Goal: Task Accomplishment & Management: Complete application form

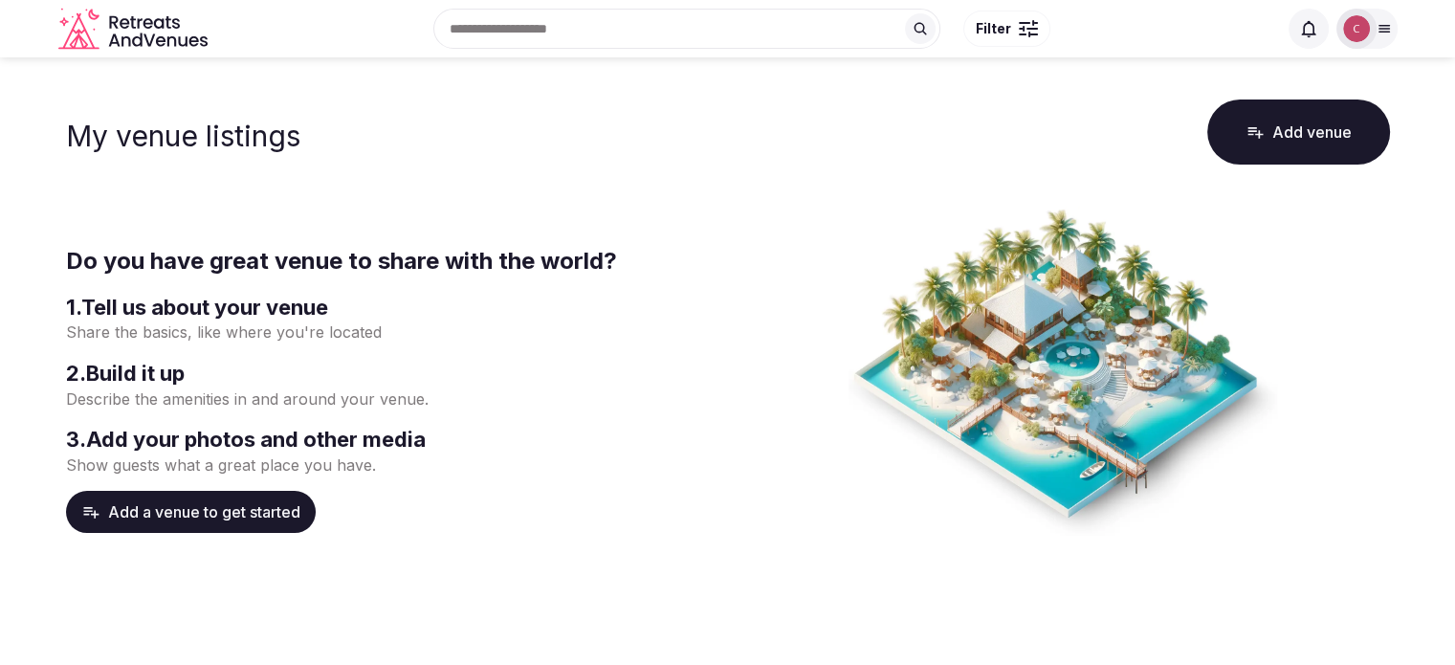
click at [211, 517] on button "Add a venue to get started" at bounding box center [191, 512] width 250 height 42
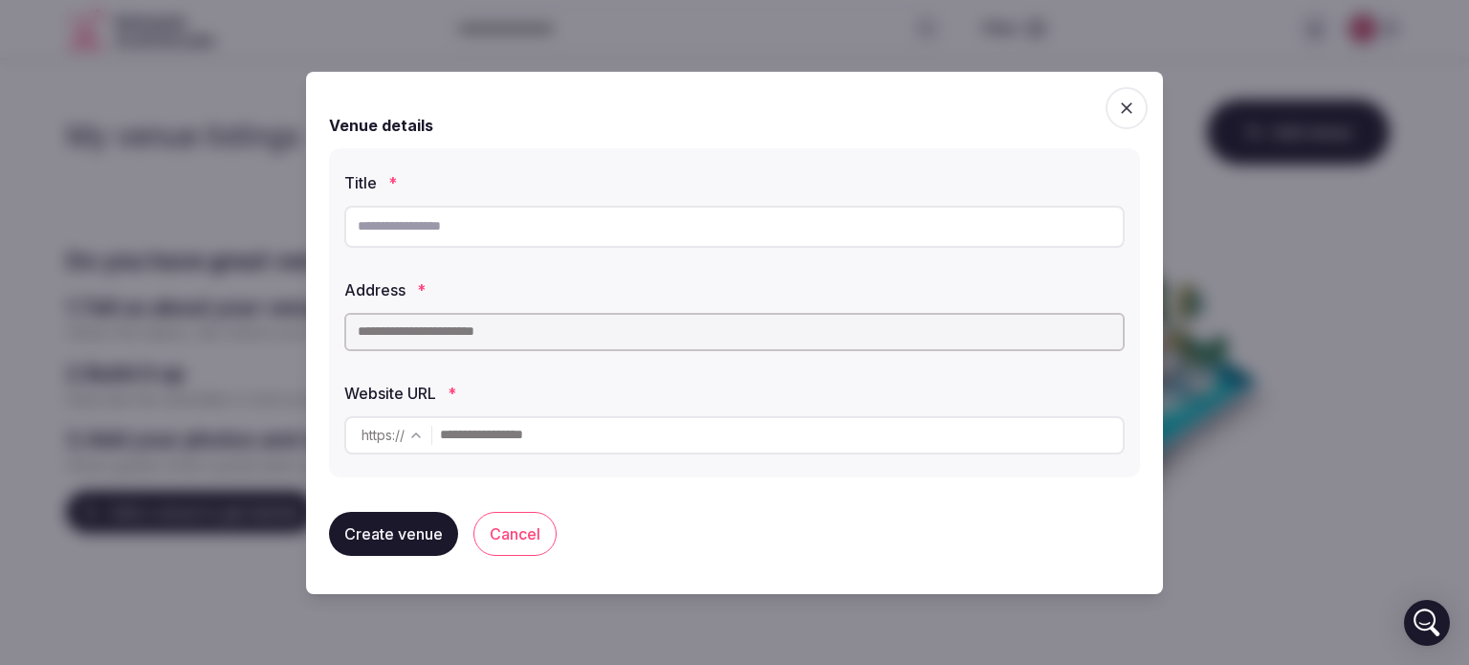
click at [481, 210] on input "text" at bounding box center [734, 227] width 781 height 42
paste input "**********"
type input "**********"
click at [495, 332] on input "text" at bounding box center [734, 332] width 781 height 38
click at [492, 315] on input "text" at bounding box center [734, 332] width 781 height 38
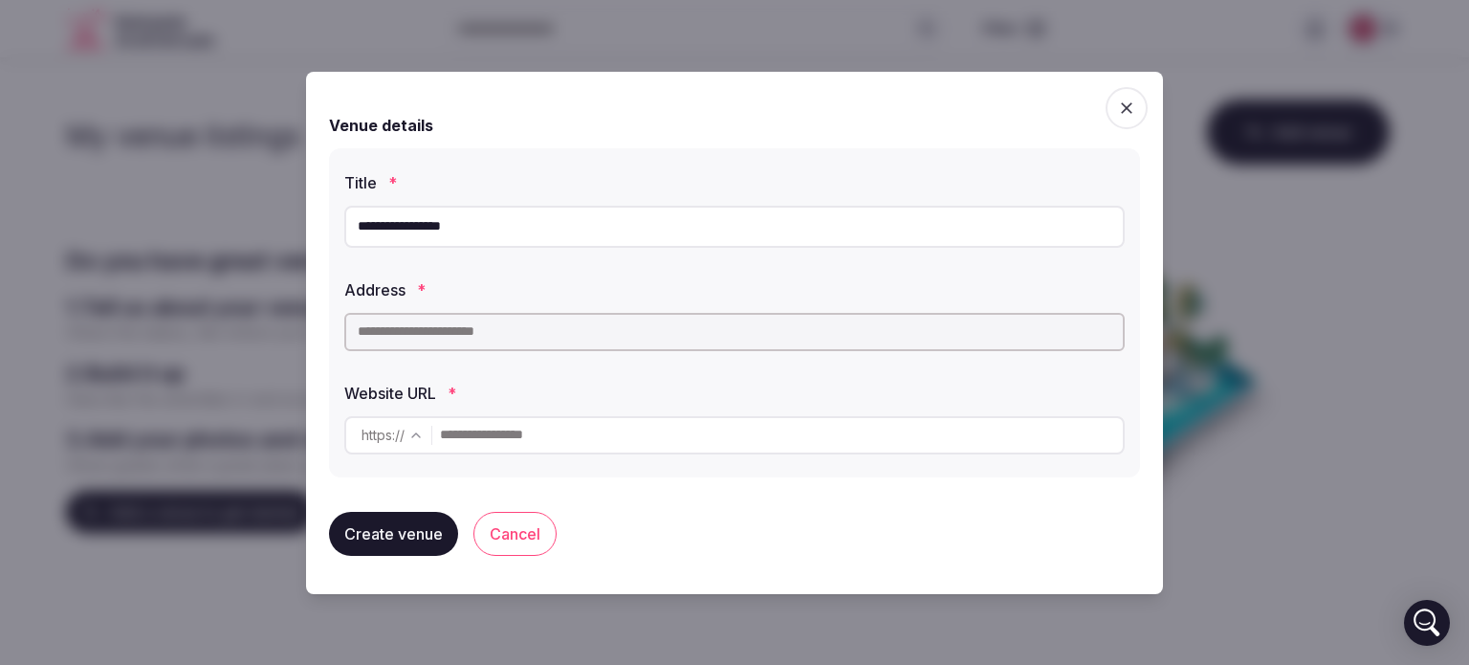
paste input "**********"
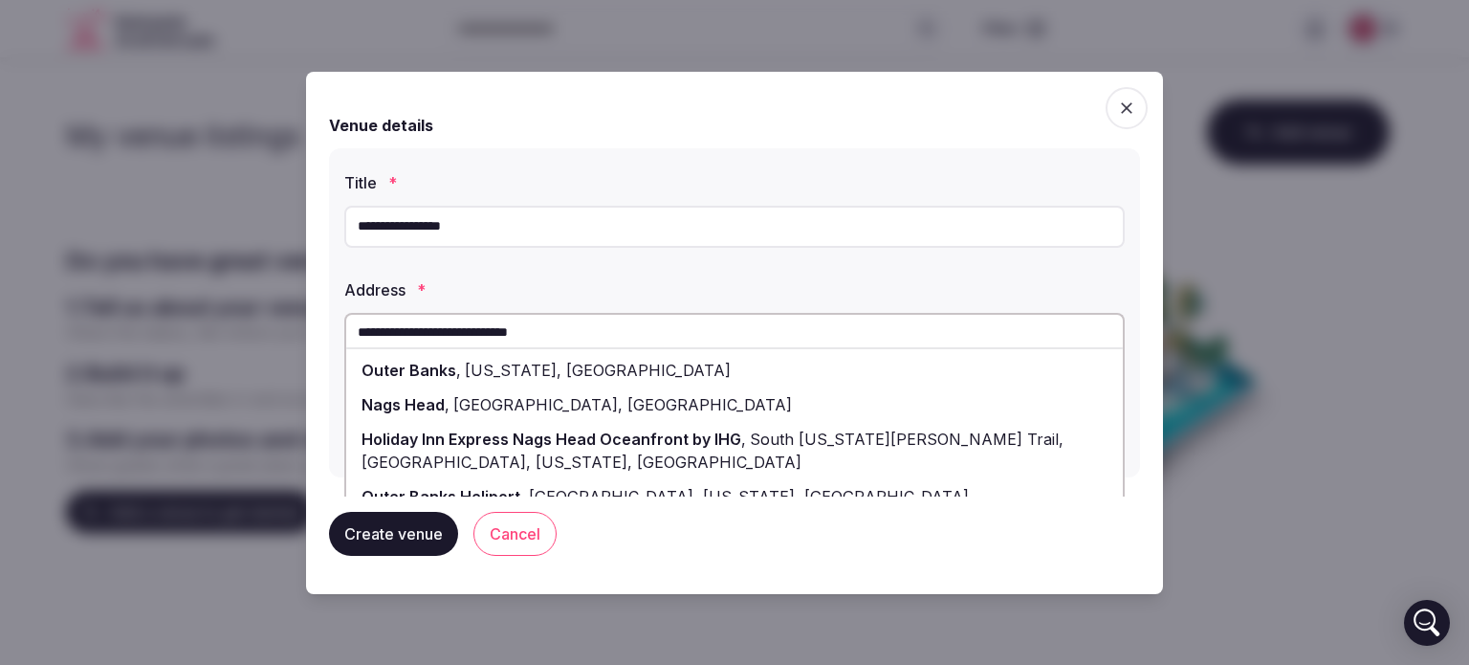
click at [532, 369] on span "[US_STATE], [GEOGRAPHIC_DATA]" at bounding box center [596, 370] width 270 height 19
type input "**********"
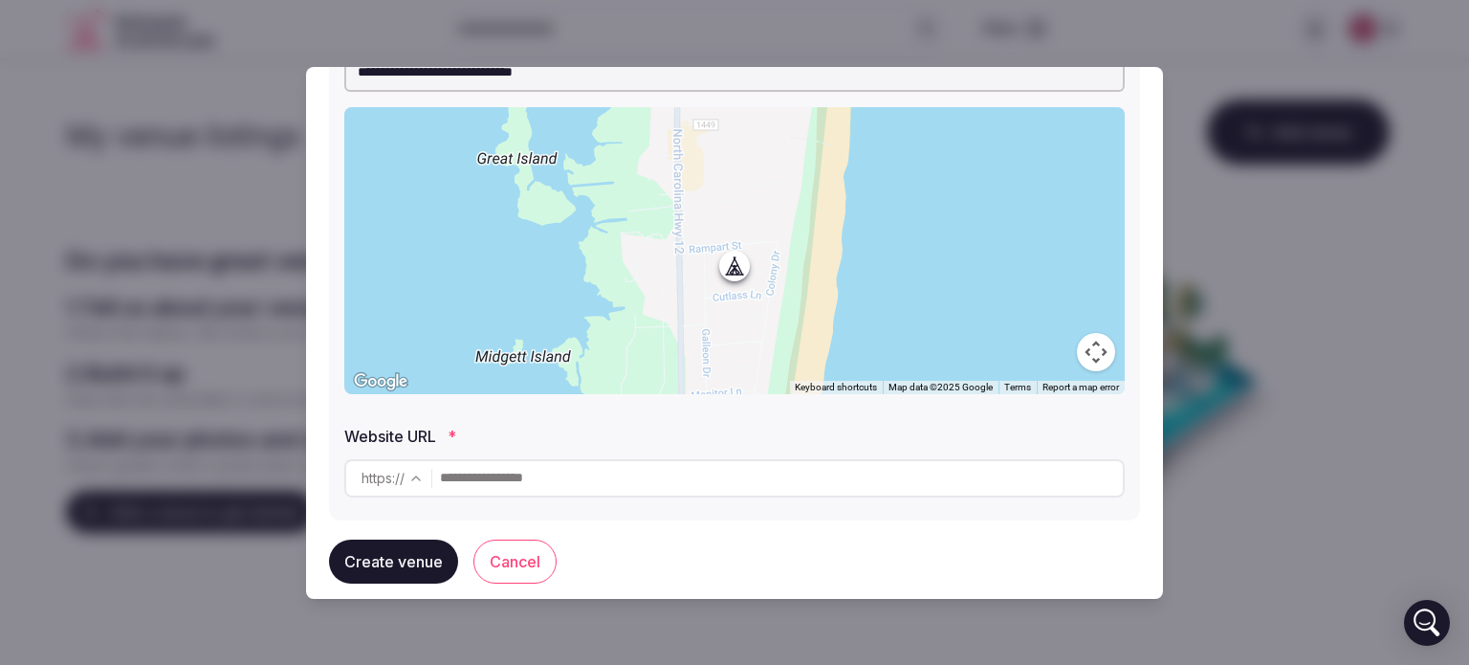
scroll to position [292, 0]
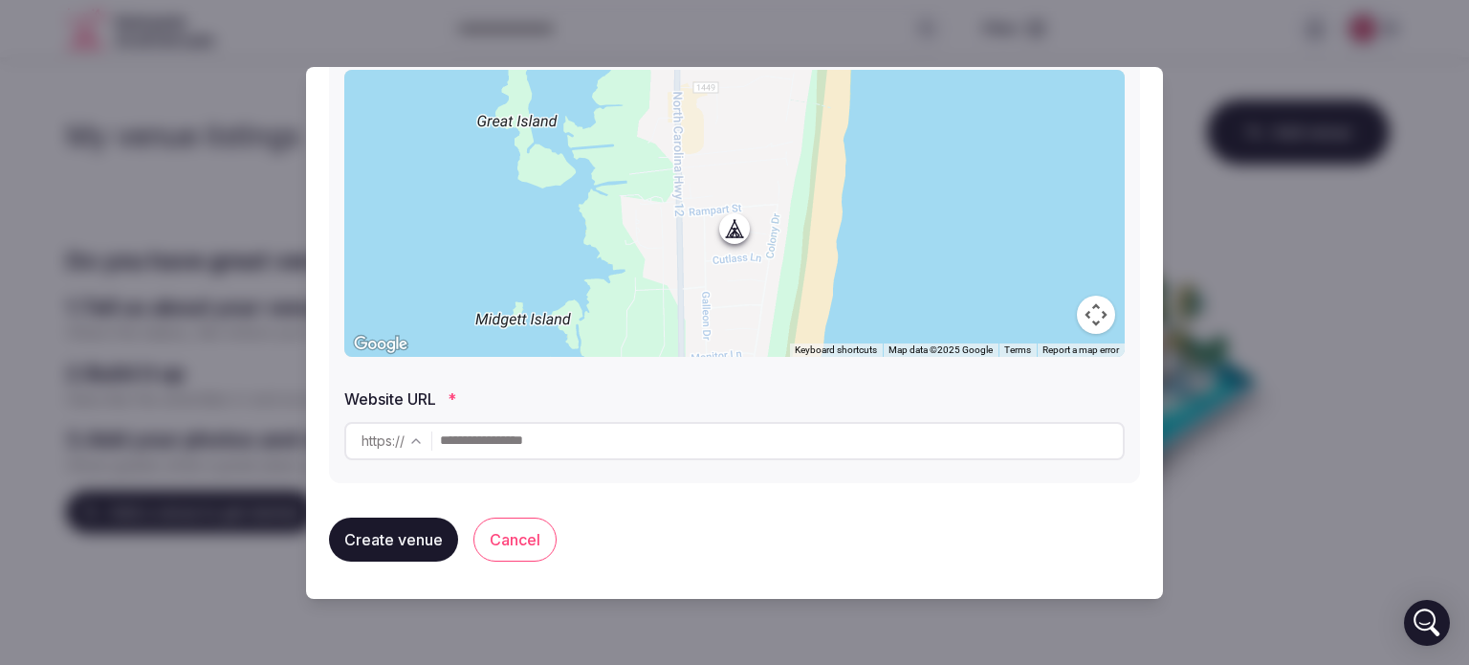
click at [576, 437] on input "text" at bounding box center [781, 441] width 683 height 38
paste input "**********"
type input "**********"
click at [407, 531] on button "Create venue" at bounding box center [393, 540] width 129 height 44
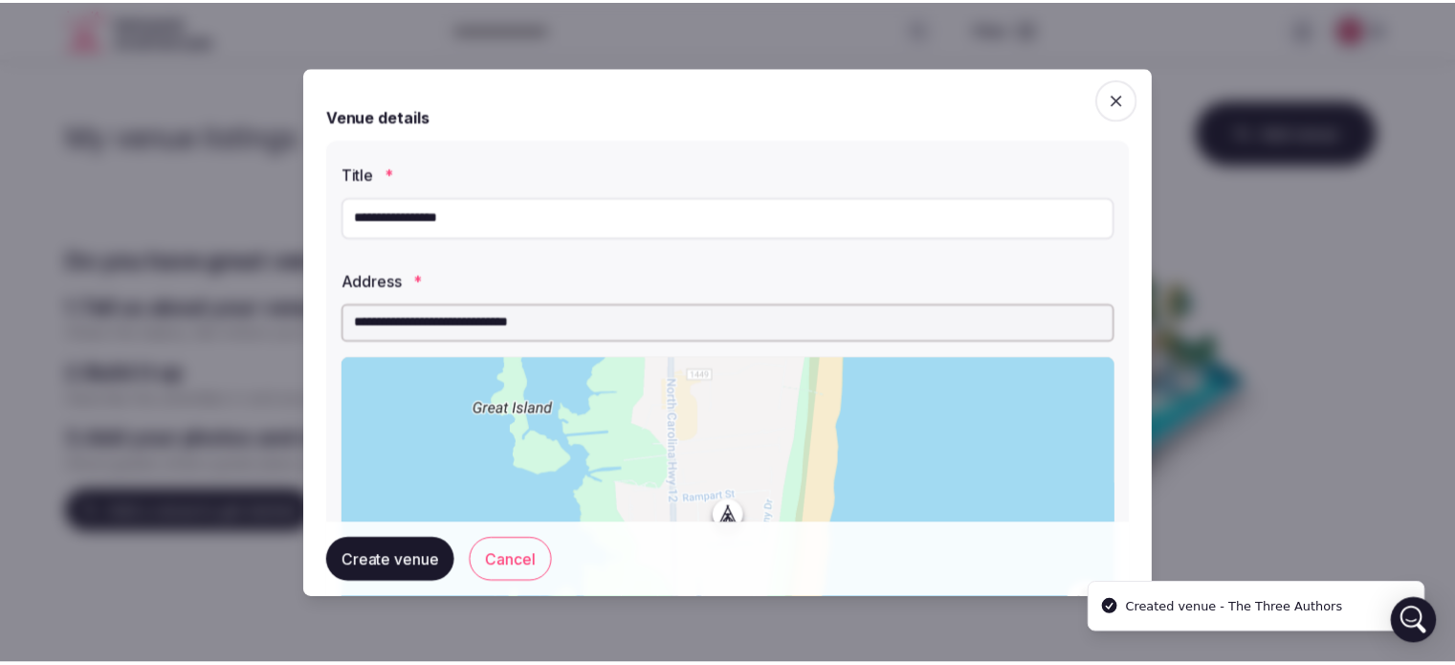
scroll to position [0, 0]
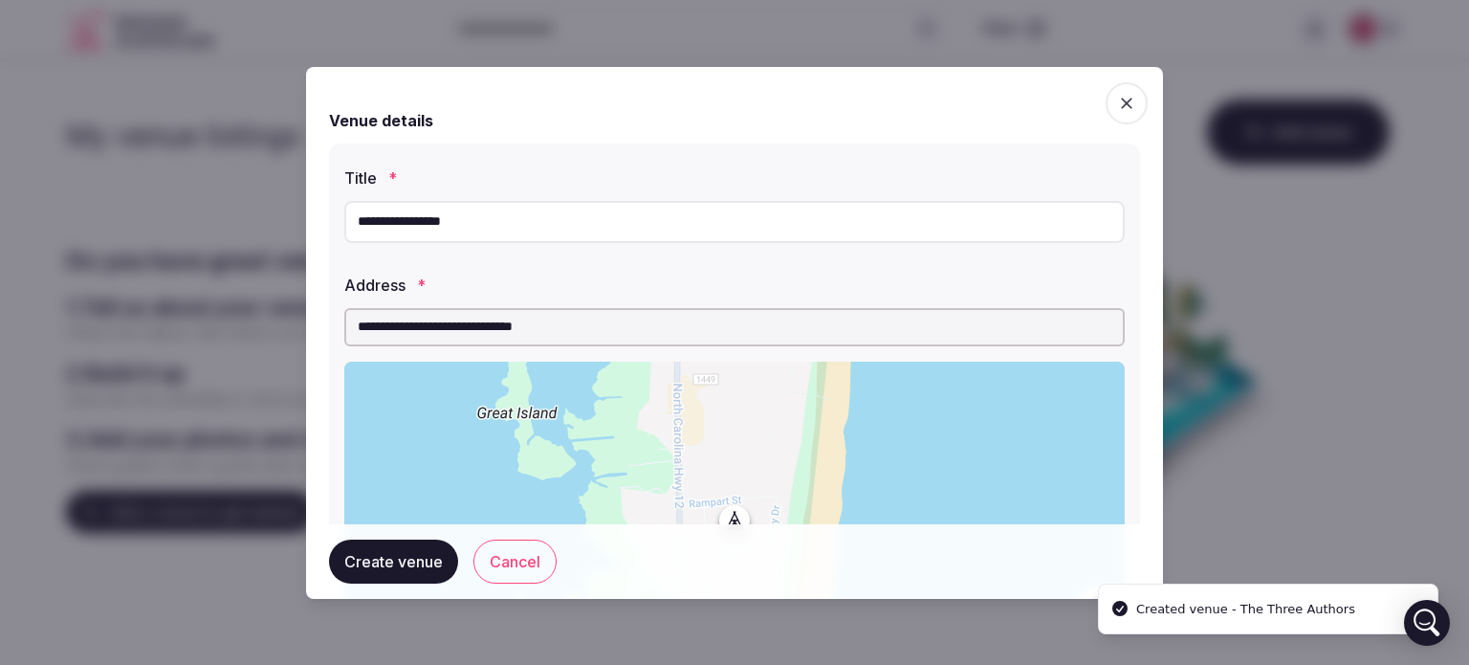
click at [1120, 103] on icon "button" at bounding box center [1126, 103] width 19 height 19
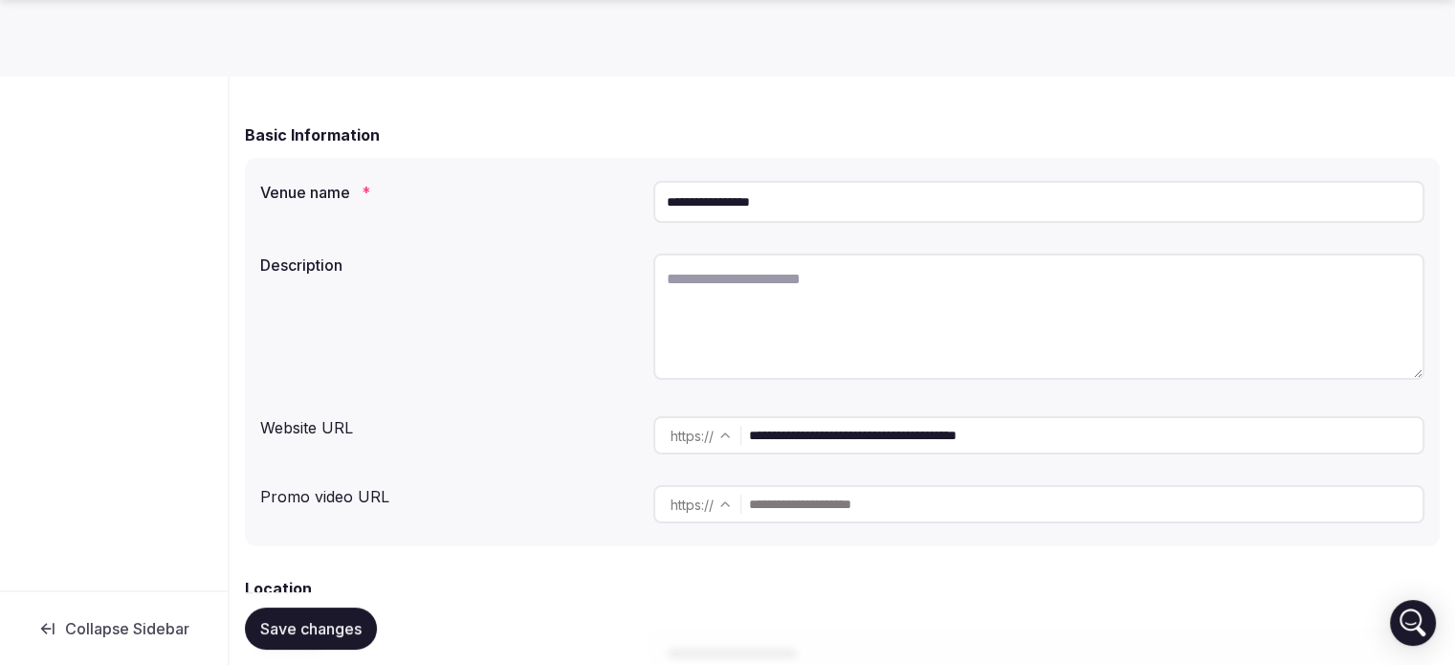
scroll to position [191, 0]
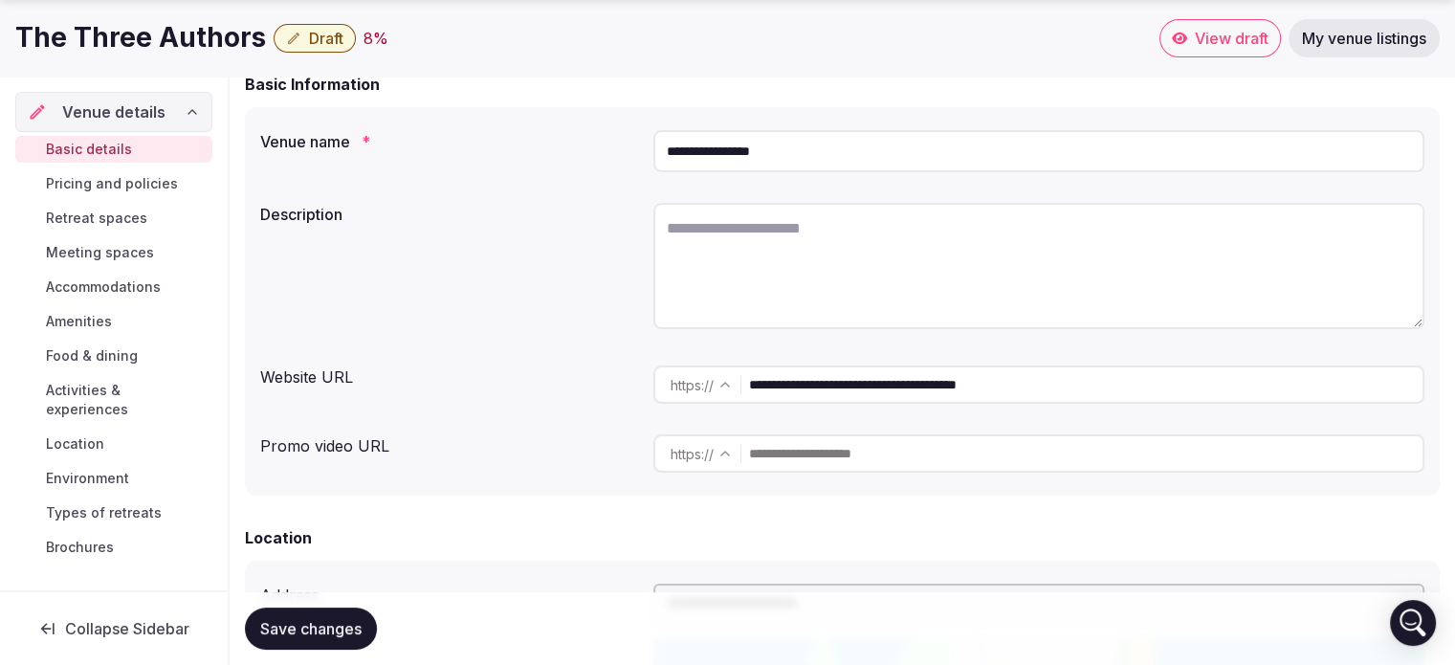
click at [796, 259] on textarea at bounding box center [1038, 266] width 771 height 126
paste textarea "**********"
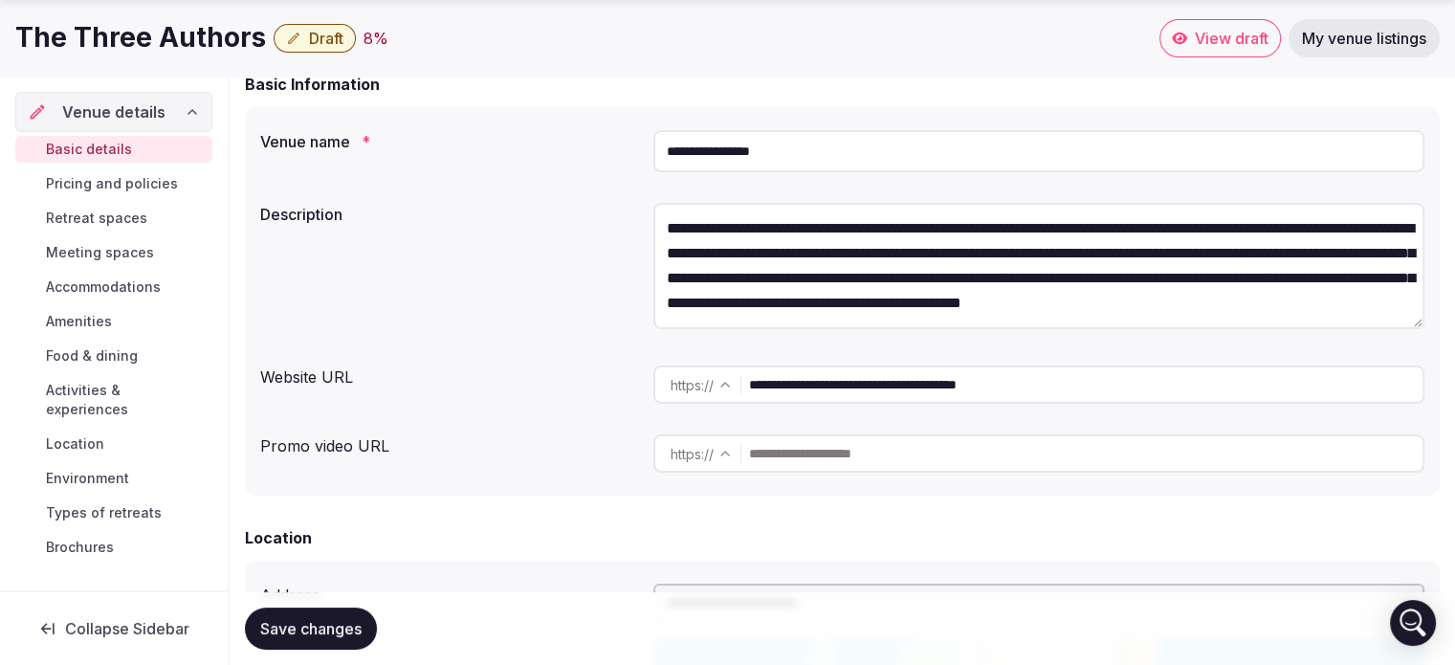
scroll to position [10, 0]
type textarea "**********"
click at [557, 379] on div "Website URL" at bounding box center [449, 372] width 378 height 31
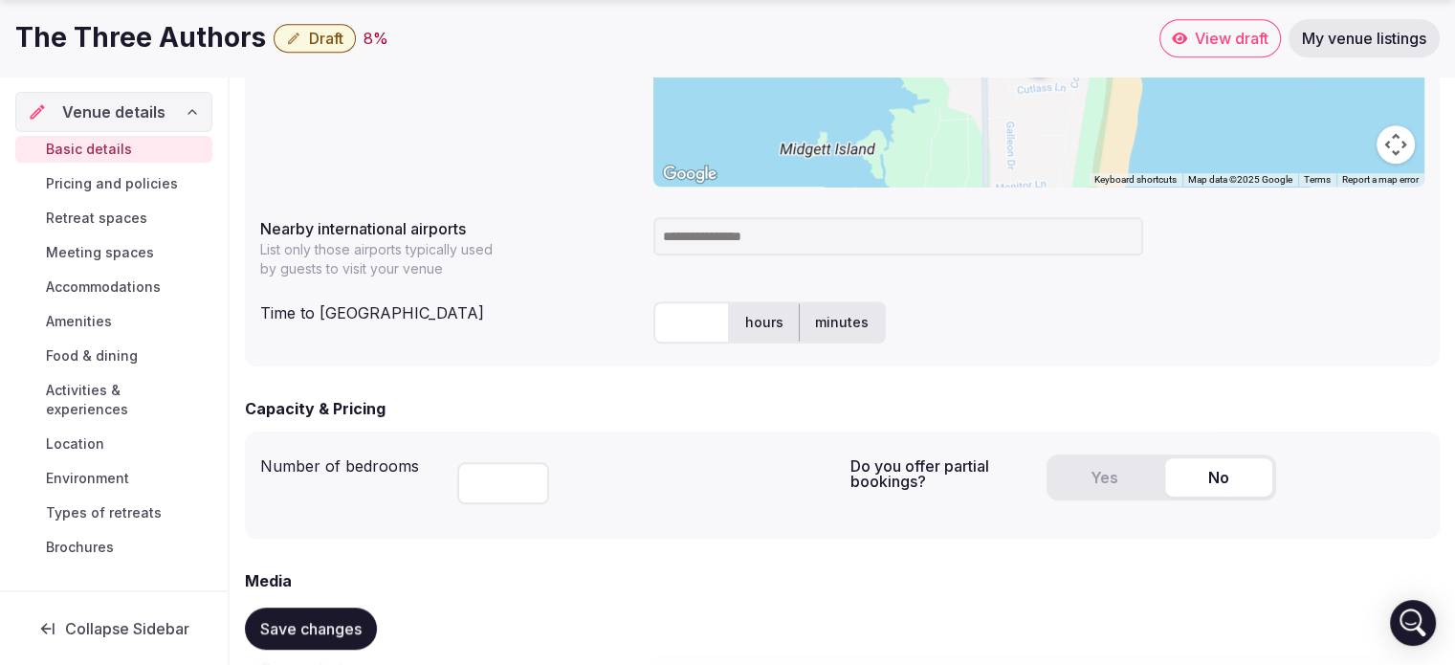
scroll to position [957, 0]
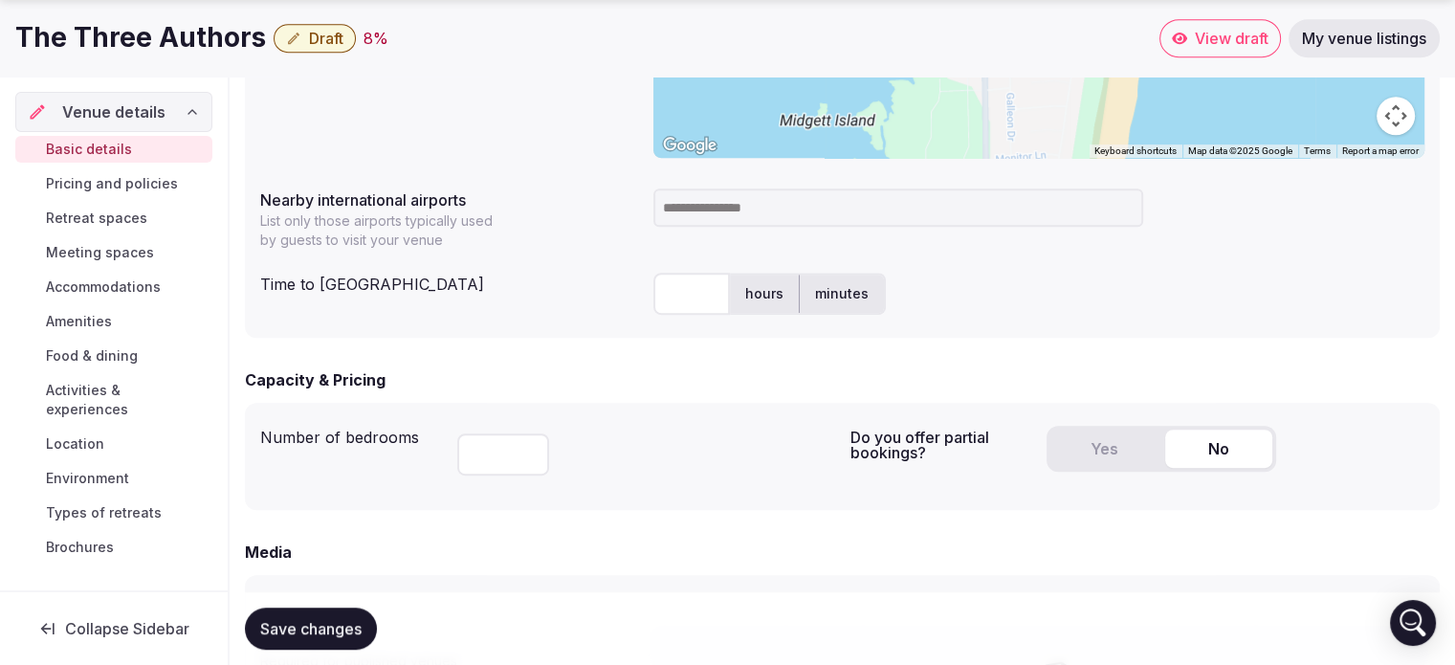
click at [765, 204] on input at bounding box center [898, 207] width 490 height 38
click at [577, 233] on div "Nearby international airports List only those airports typically used by guests…" at bounding box center [449, 215] width 378 height 69
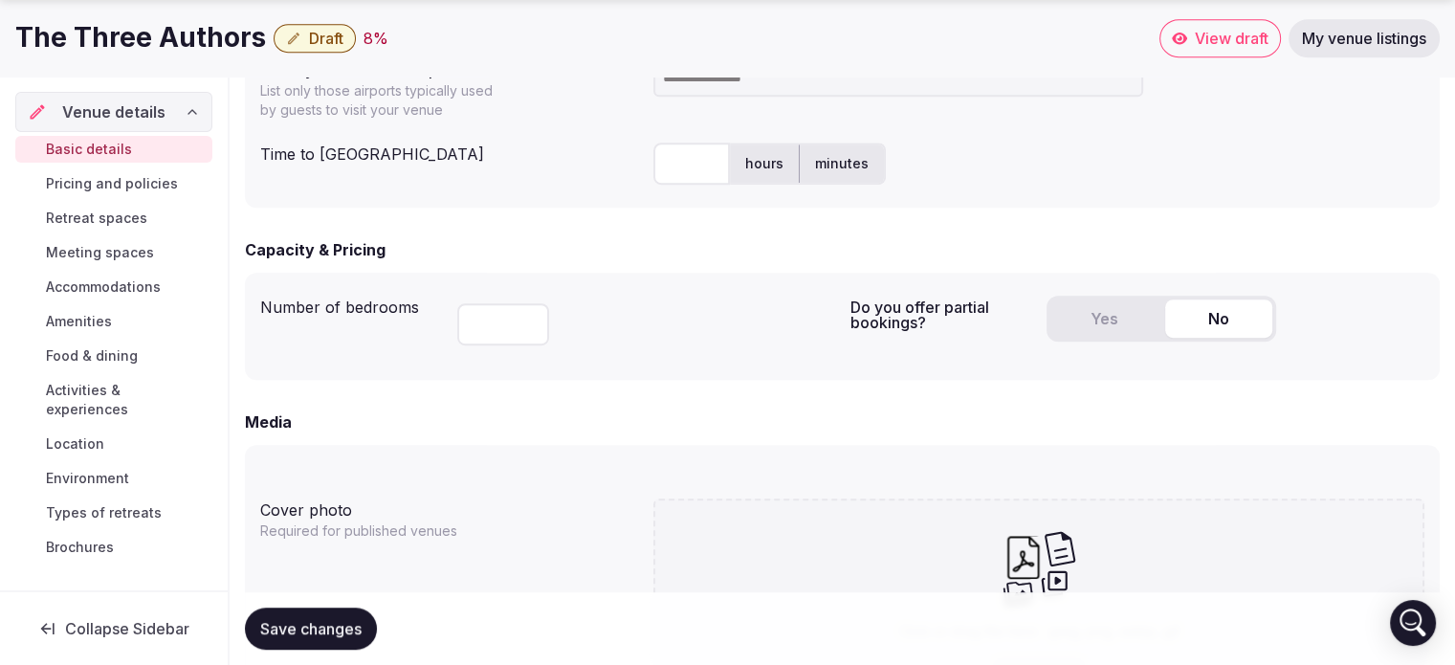
scroll to position [1148, 0]
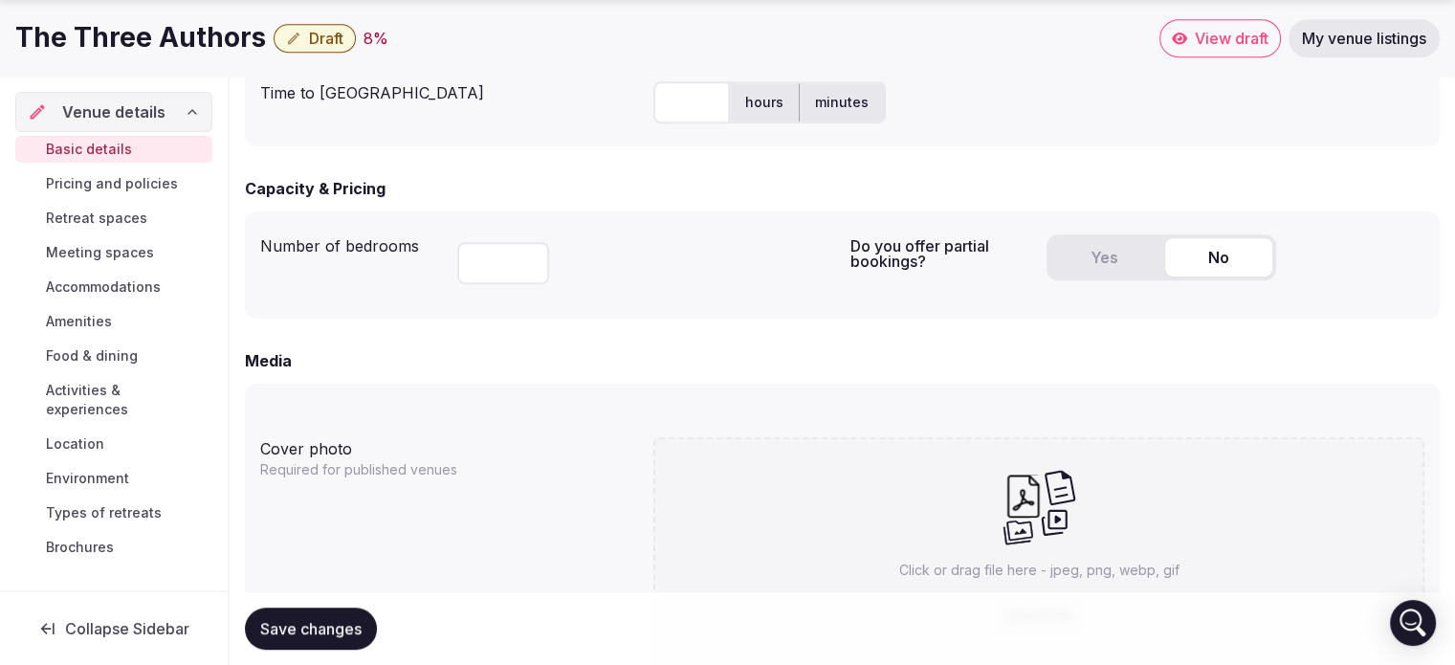
click at [510, 269] on input "number" at bounding box center [503, 263] width 92 height 42
paste input "**"
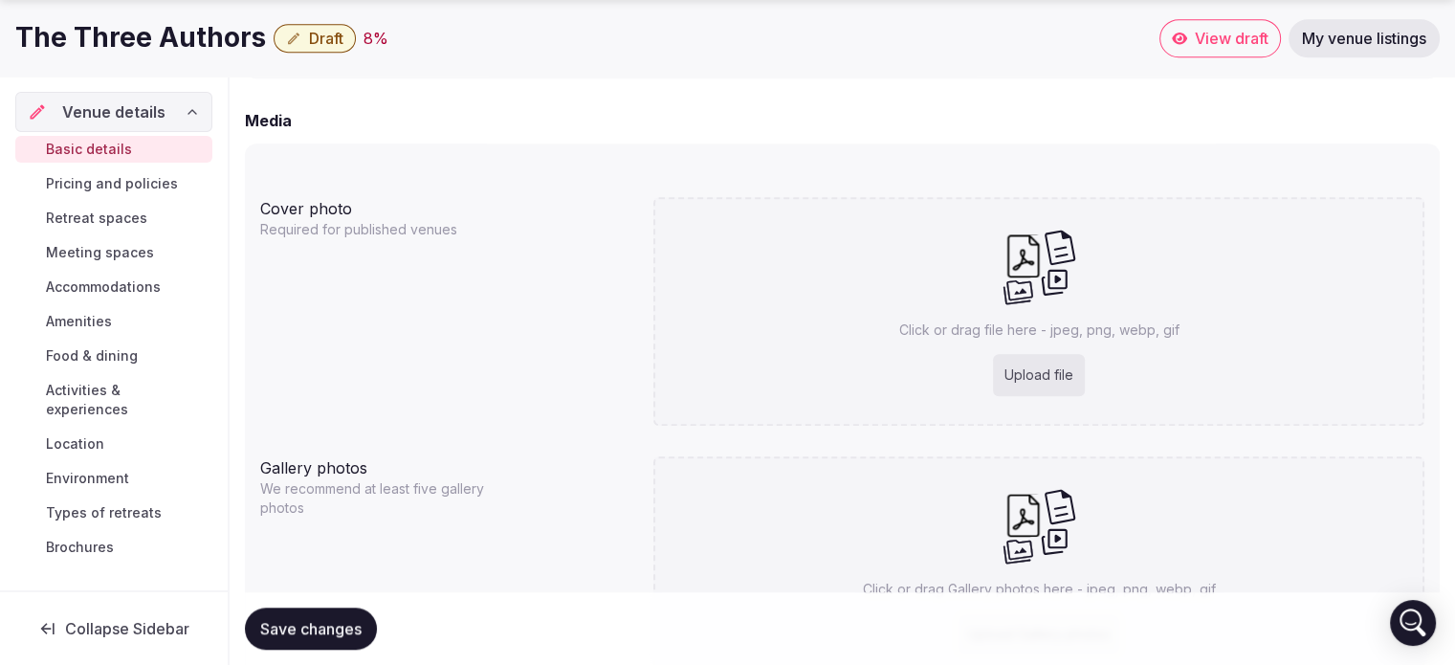
scroll to position [1435, 0]
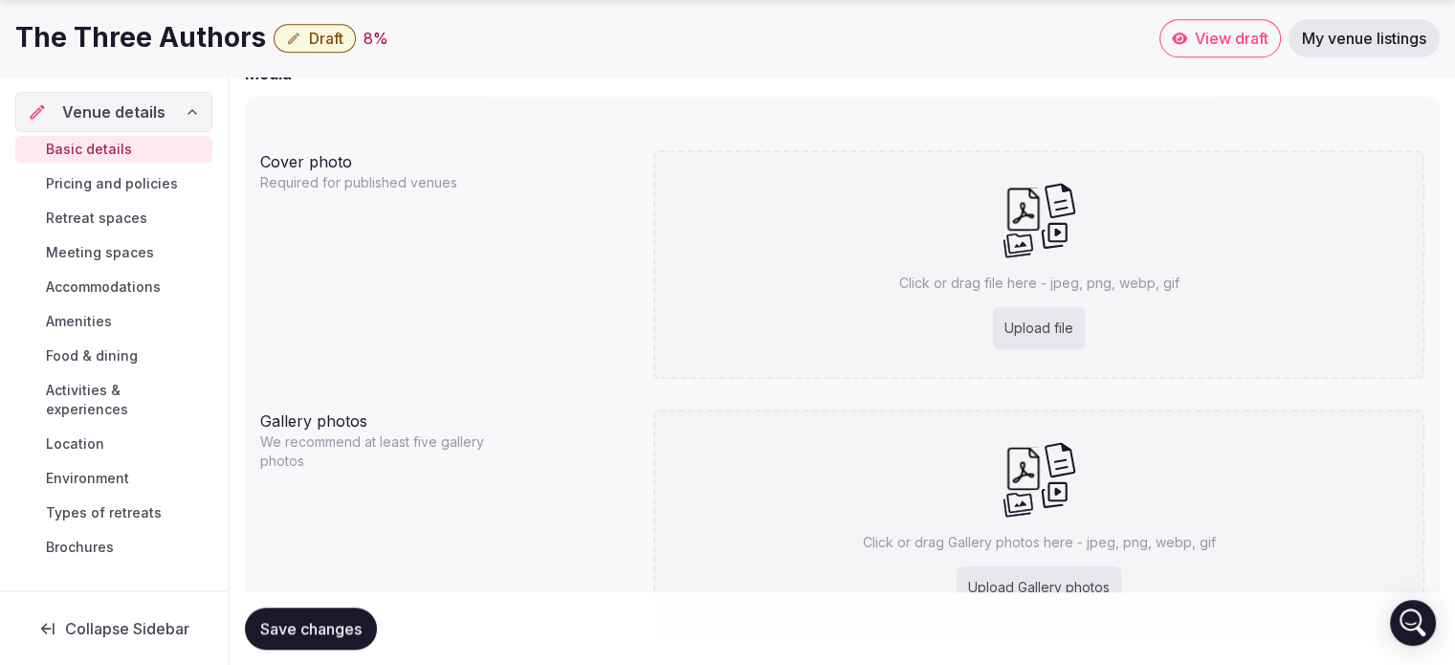
type input "**"
click at [1026, 313] on div "Upload file" at bounding box center [1039, 328] width 92 height 42
type input "**********"
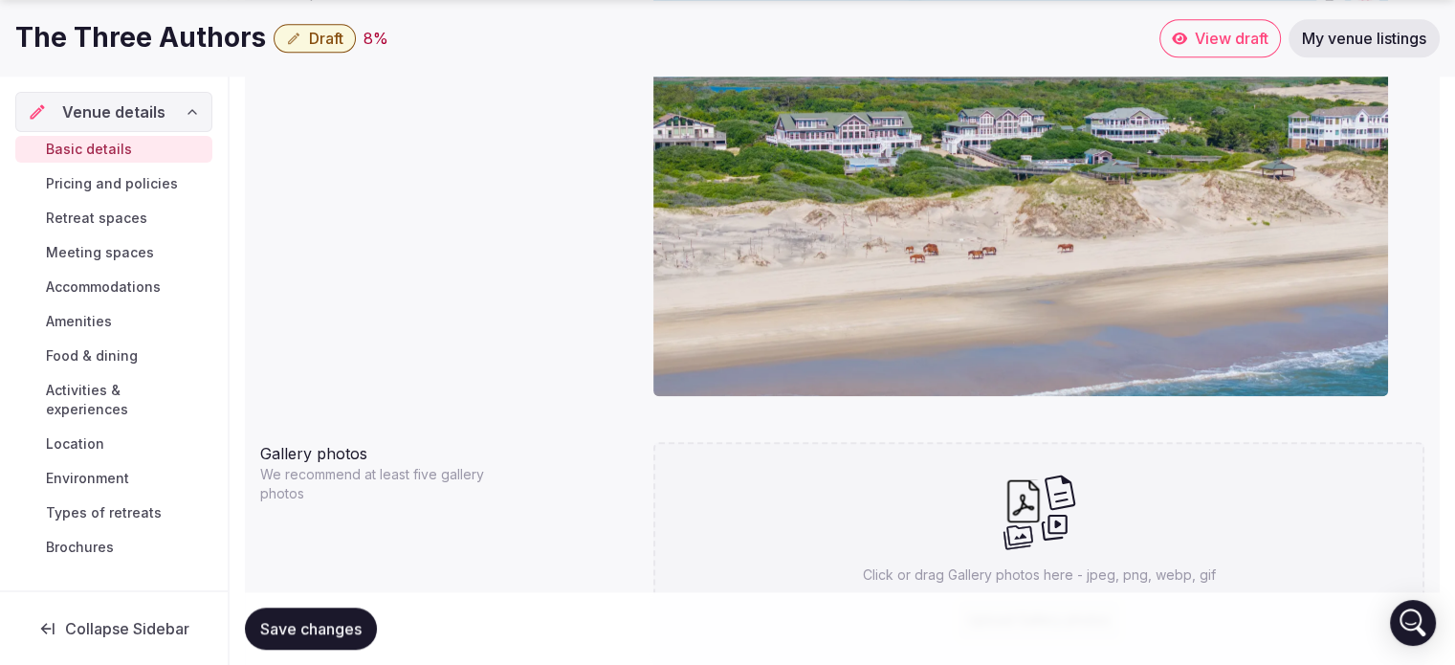
scroll to position [1654, 0]
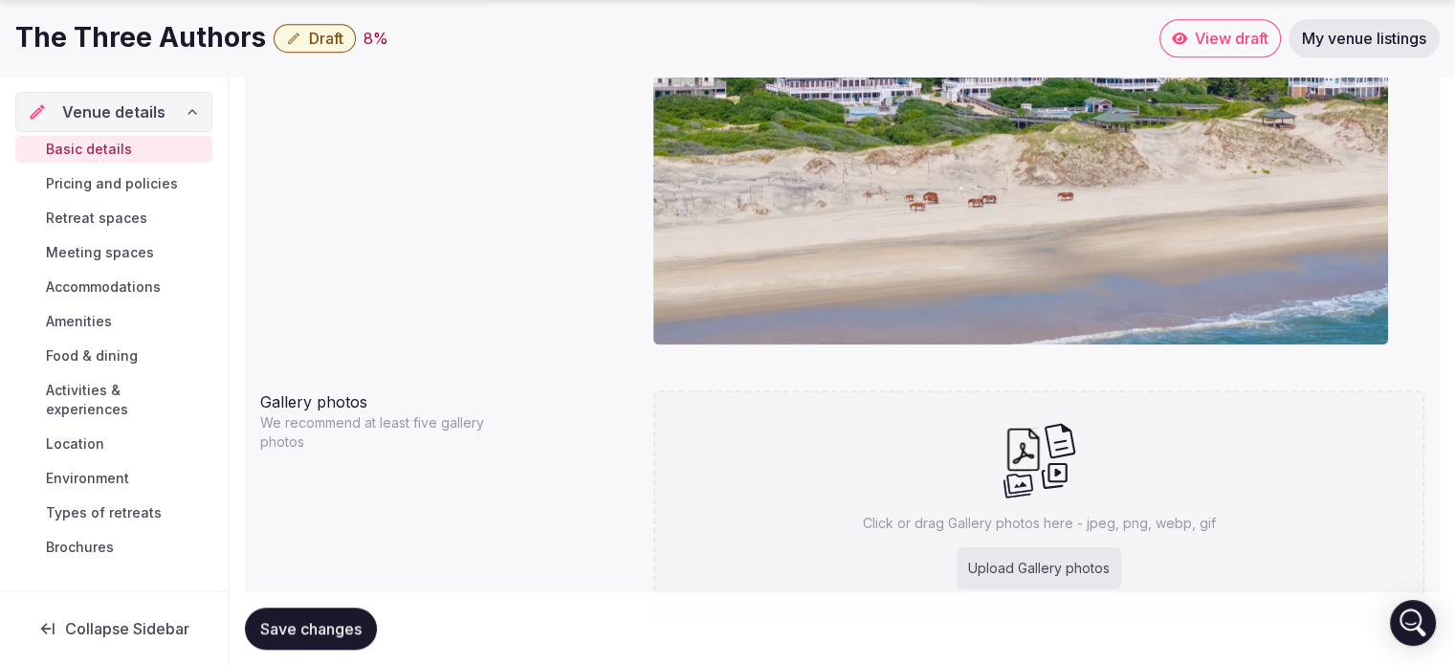
click at [953, 474] on div "Click or drag Gallery photos here - jpeg, png, webp, gif Upload Gallery photos" at bounding box center [1038, 504] width 771 height 229
click at [991, 475] on div "Click or drag Gallery photos here - jpeg, png, webp, gif Upload Gallery photos" at bounding box center [1038, 504] width 771 height 229
type input "**********"
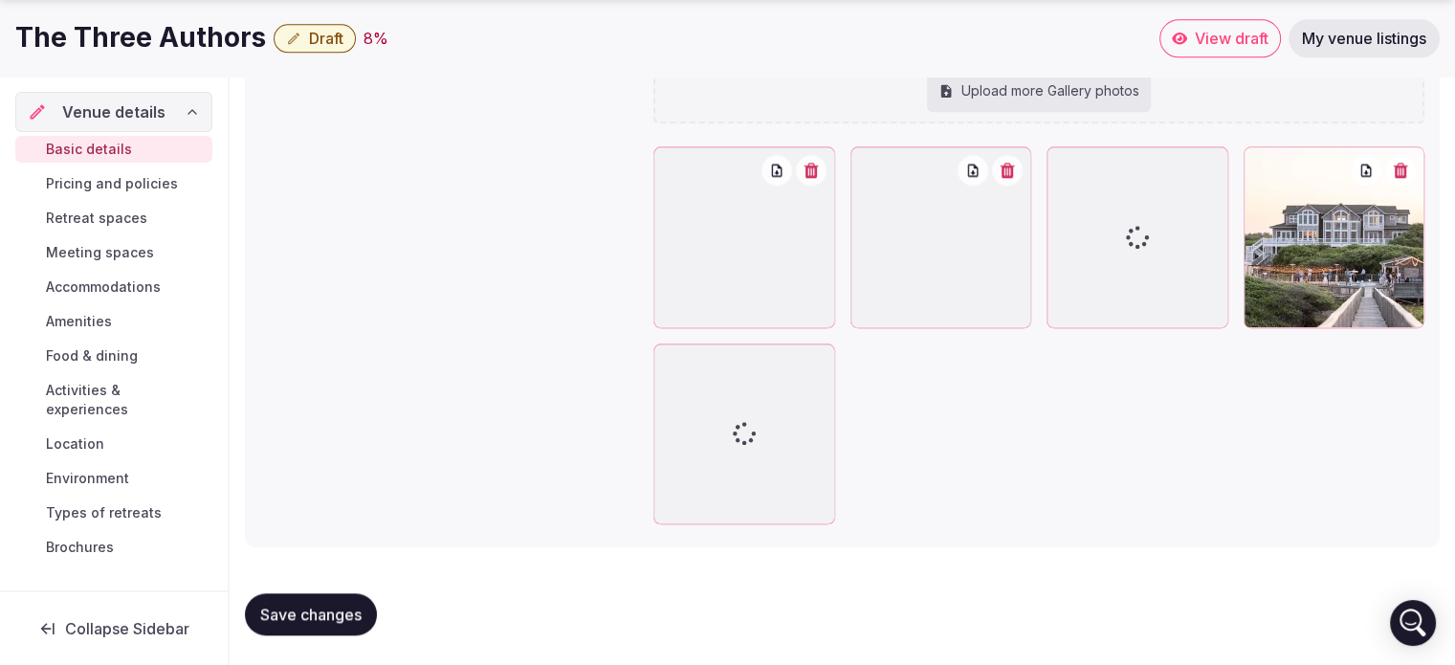
scroll to position [2054, 0]
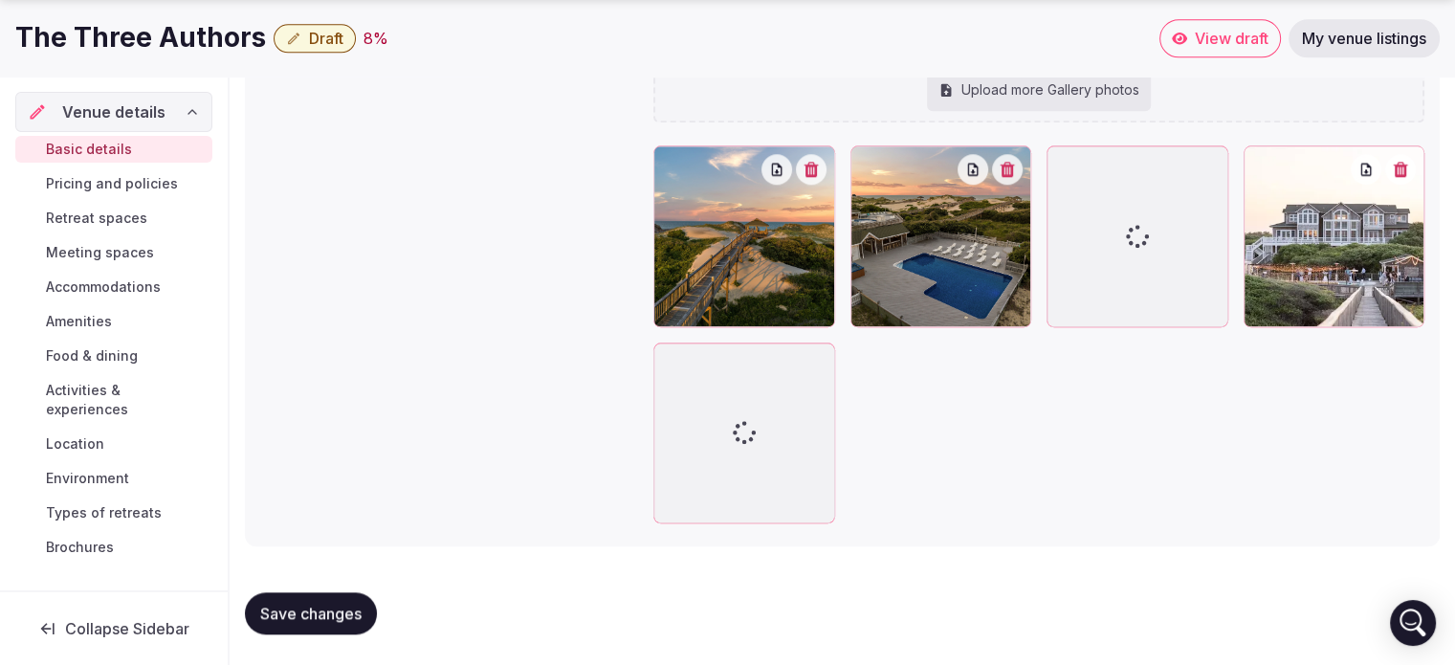
click at [319, 605] on span "Save changes" at bounding box center [310, 613] width 101 height 19
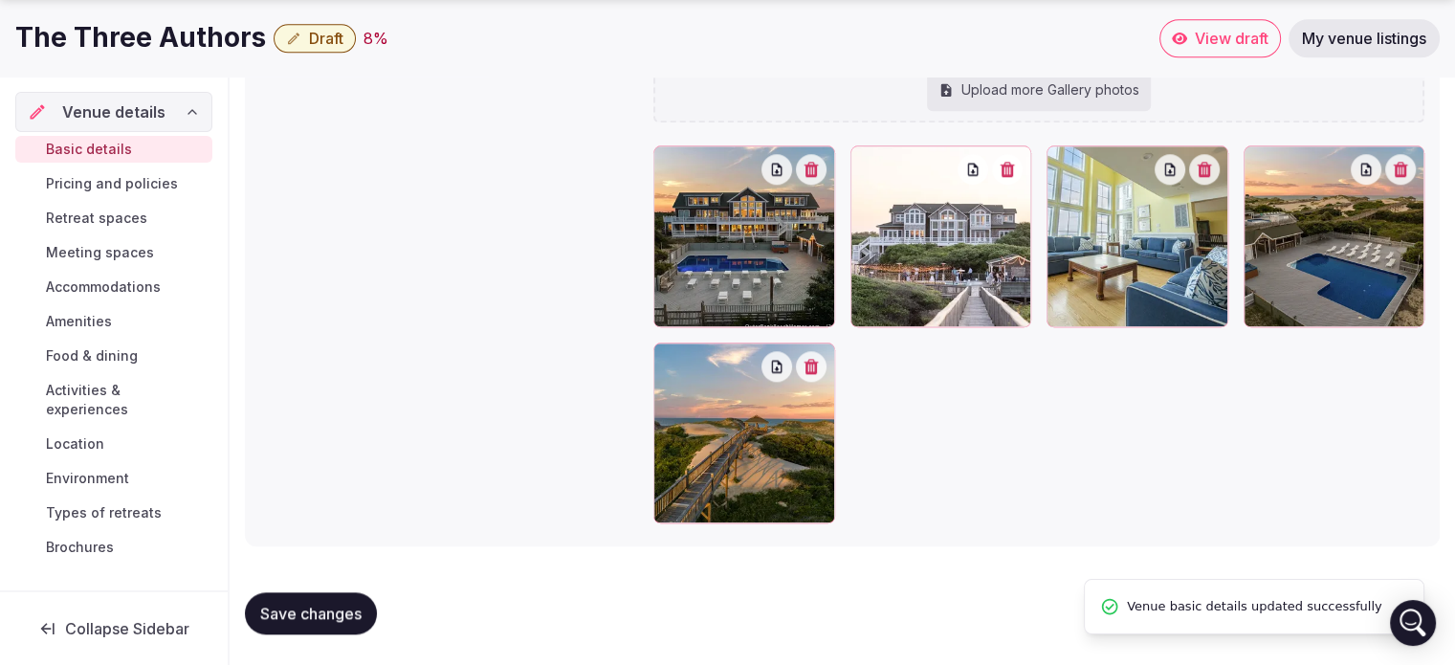
click at [305, 622] on span "Save changes" at bounding box center [310, 613] width 101 height 19
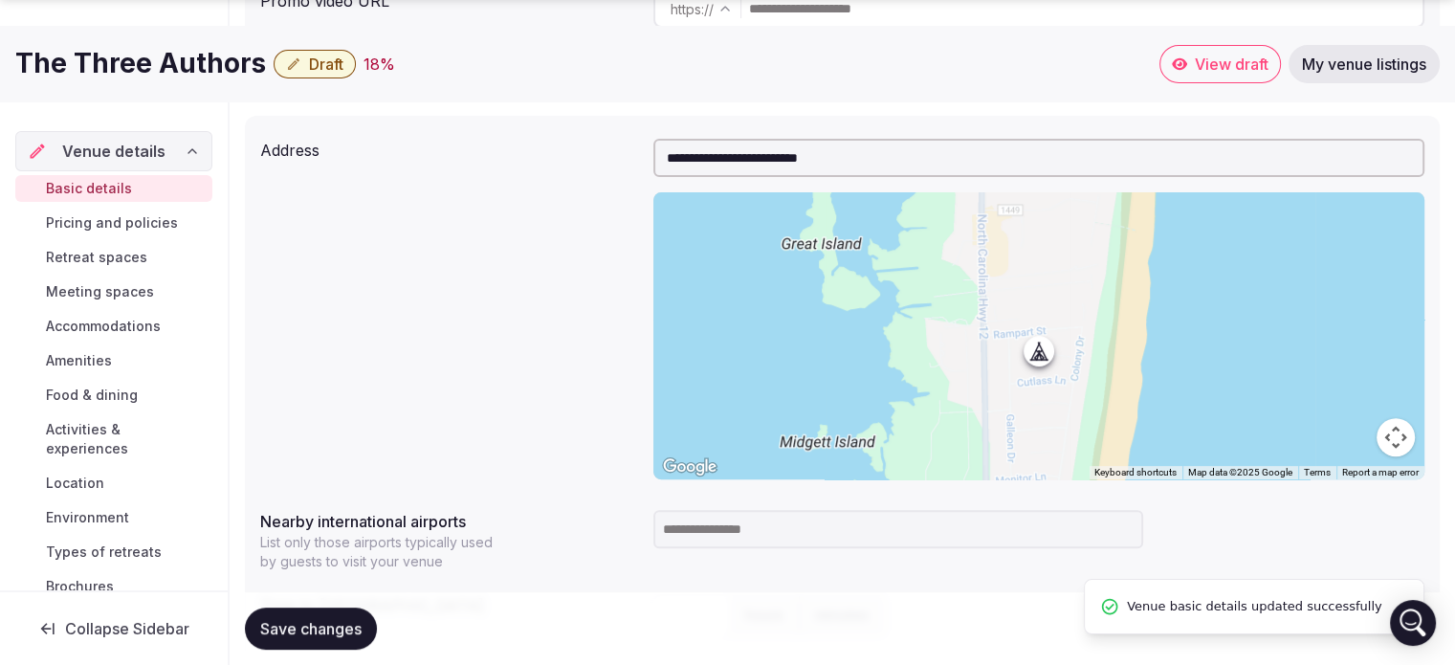
scroll to position [810, 0]
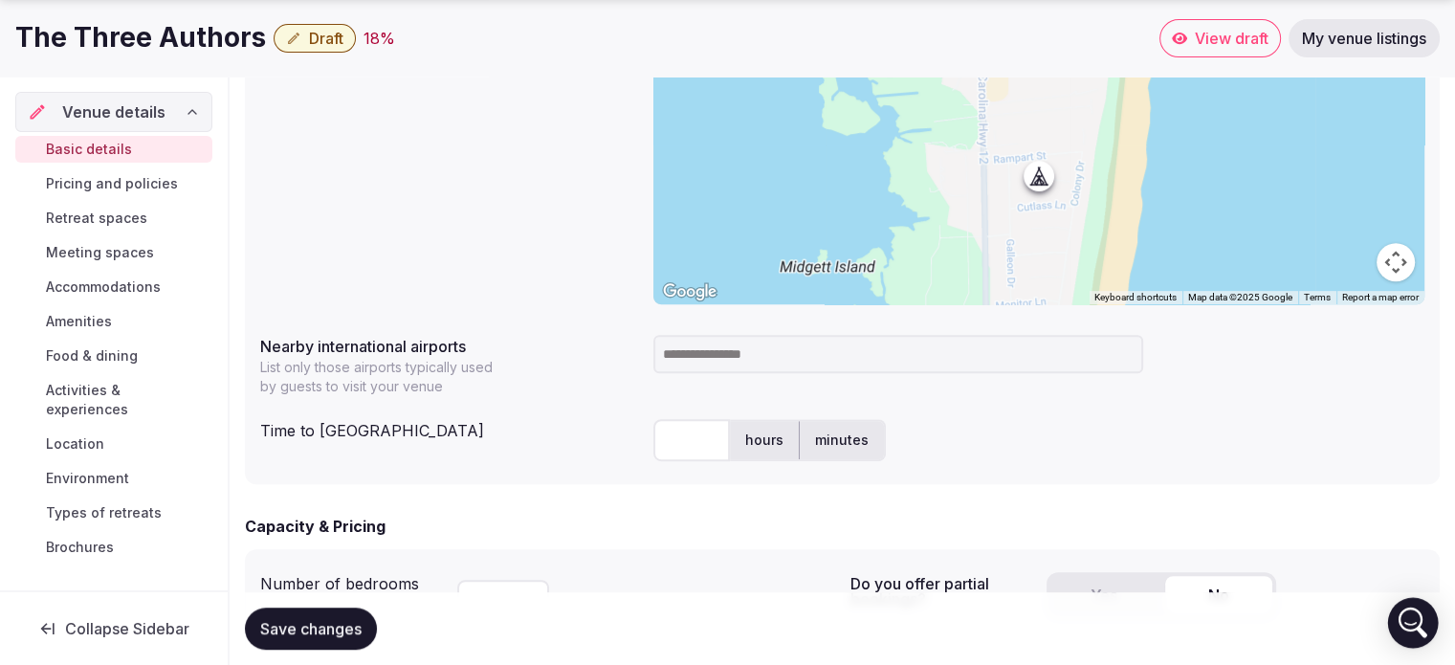
click at [1411, 612] on icon "Open Intercom Messenger" at bounding box center [1413, 623] width 46 height 46
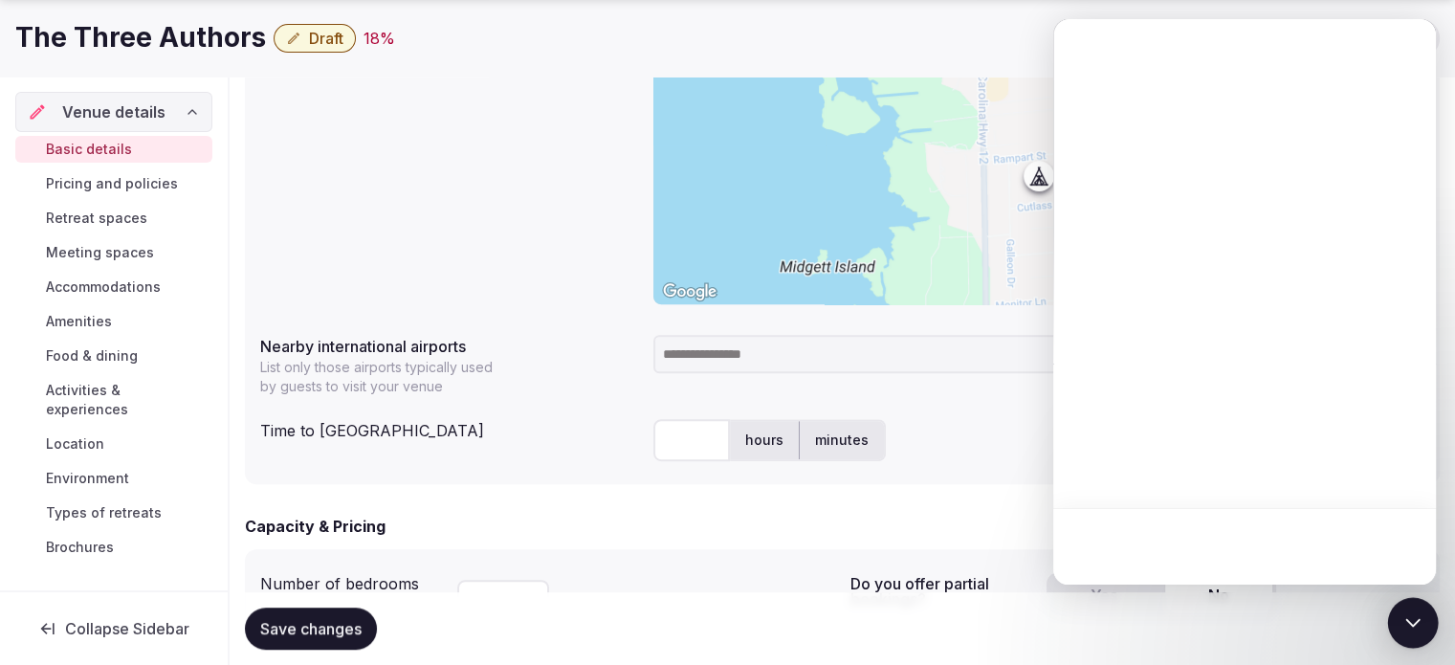
scroll to position [0, 0]
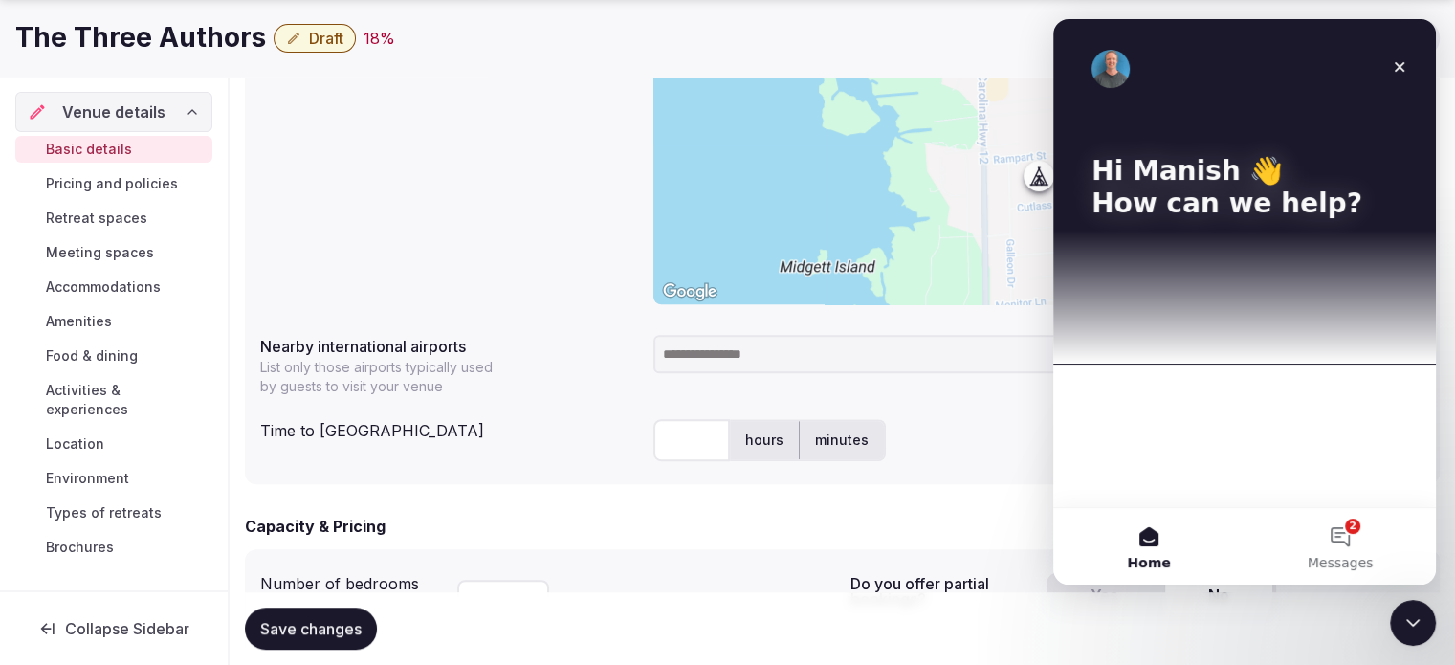
click at [553, 331] on div "Nearby international airports List only those airports typically used by guests…" at bounding box center [449, 361] width 378 height 69
click at [1428, 616] on div "Close Intercom Messenger" at bounding box center [1410, 620] width 46 height 46
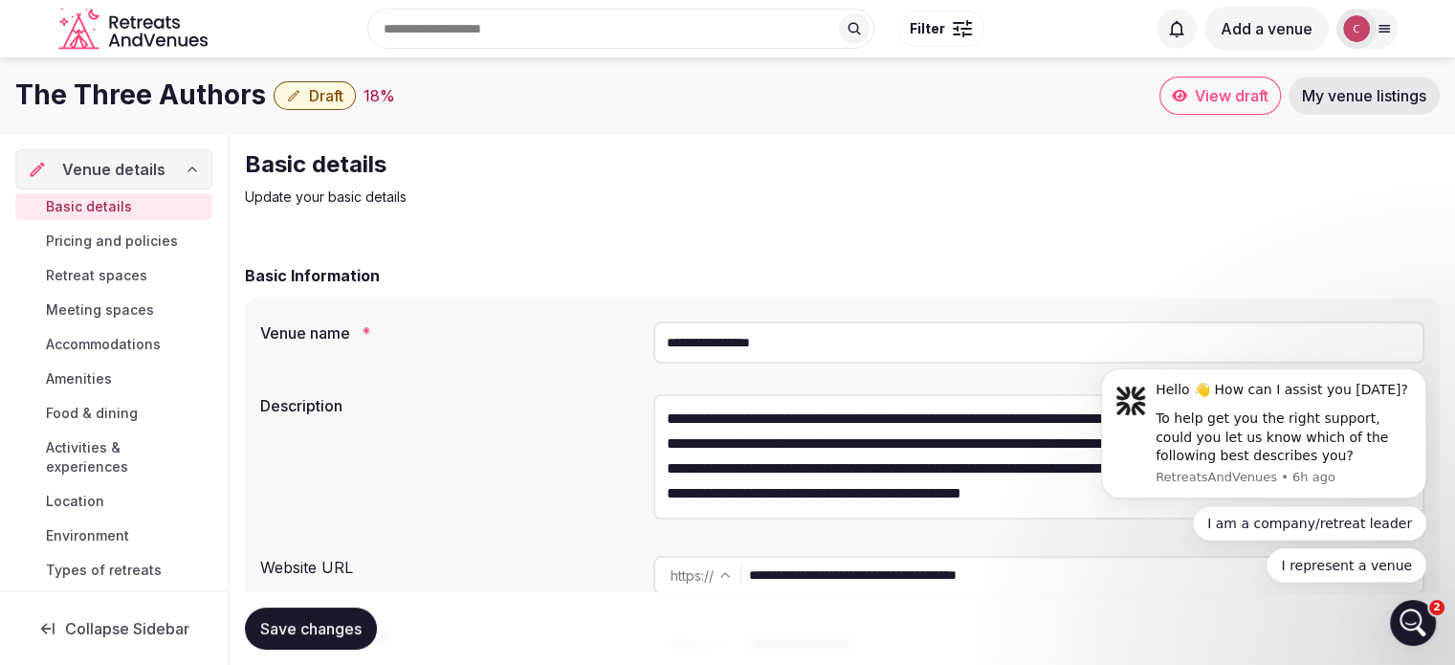
click at [1226, 100] on span "View draft" at bounding box center [1232, 95] width 74 height 19
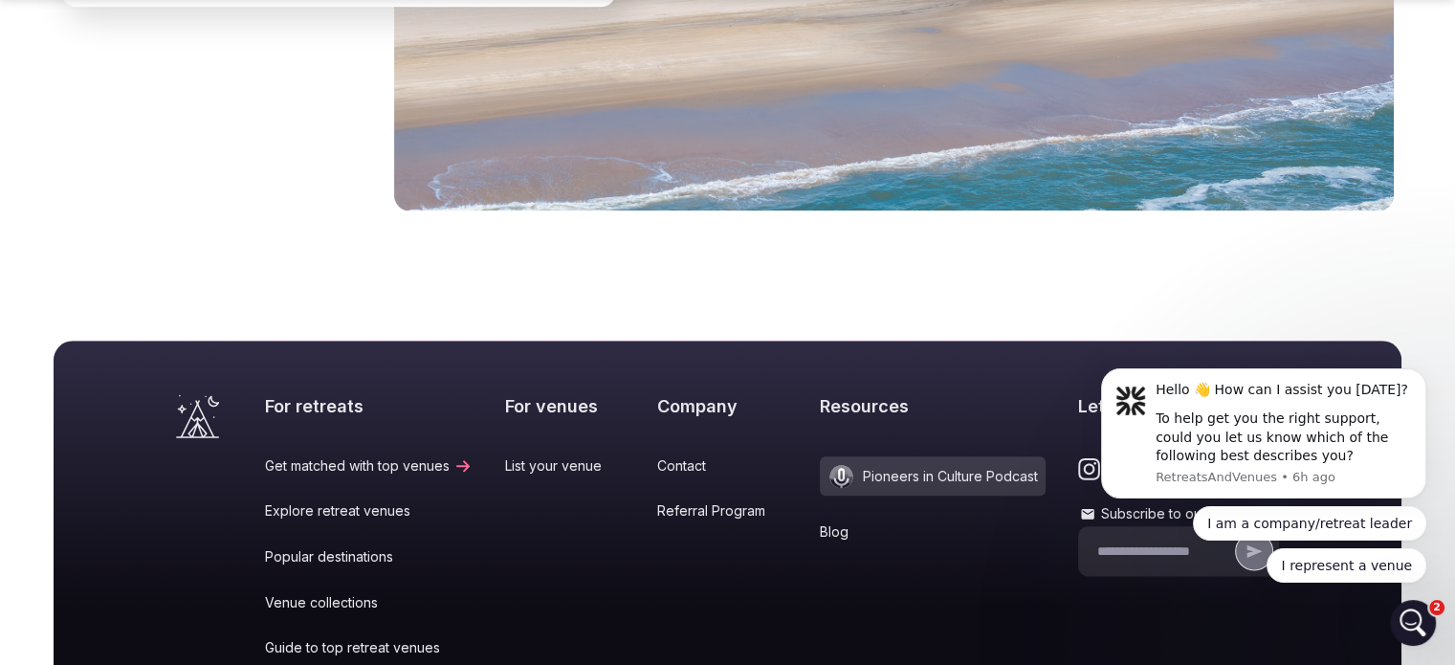
scroll to position [2200, 0]
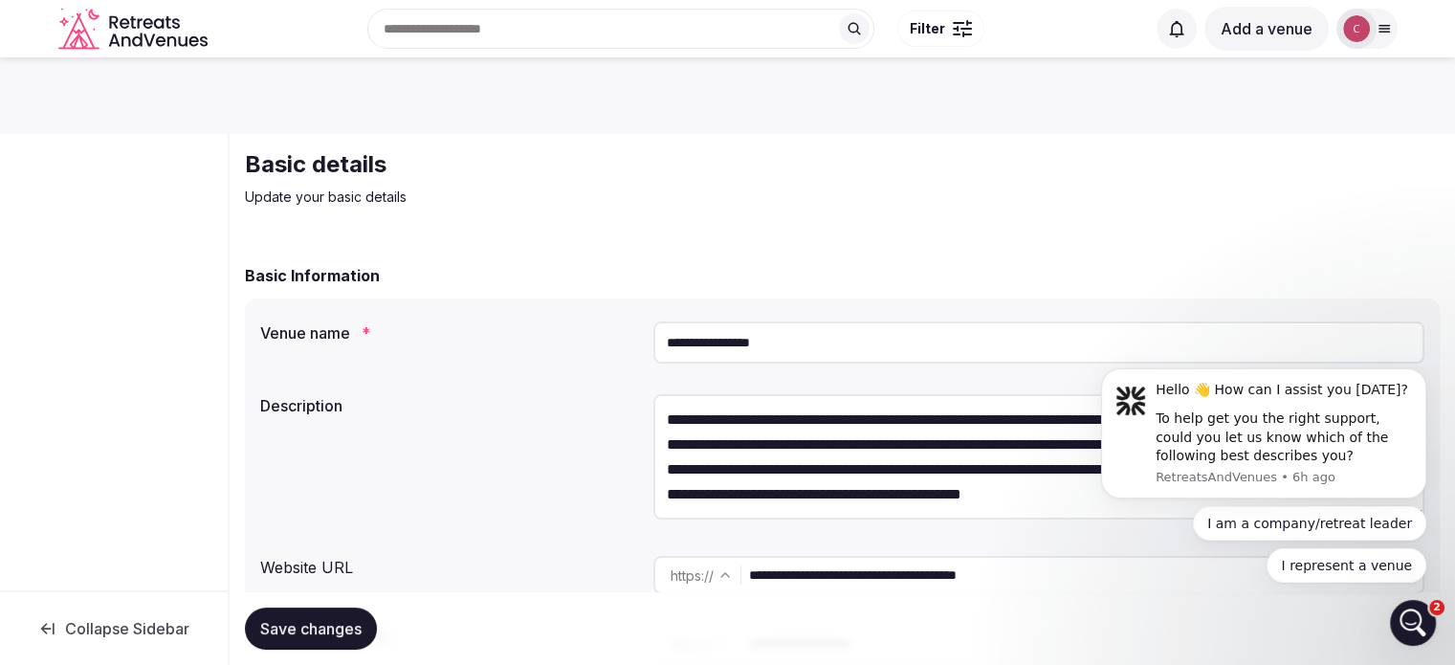
click at [99, 622] on span "Collapse Sidebar" at bounding box center [127, 628] width 124 height 19
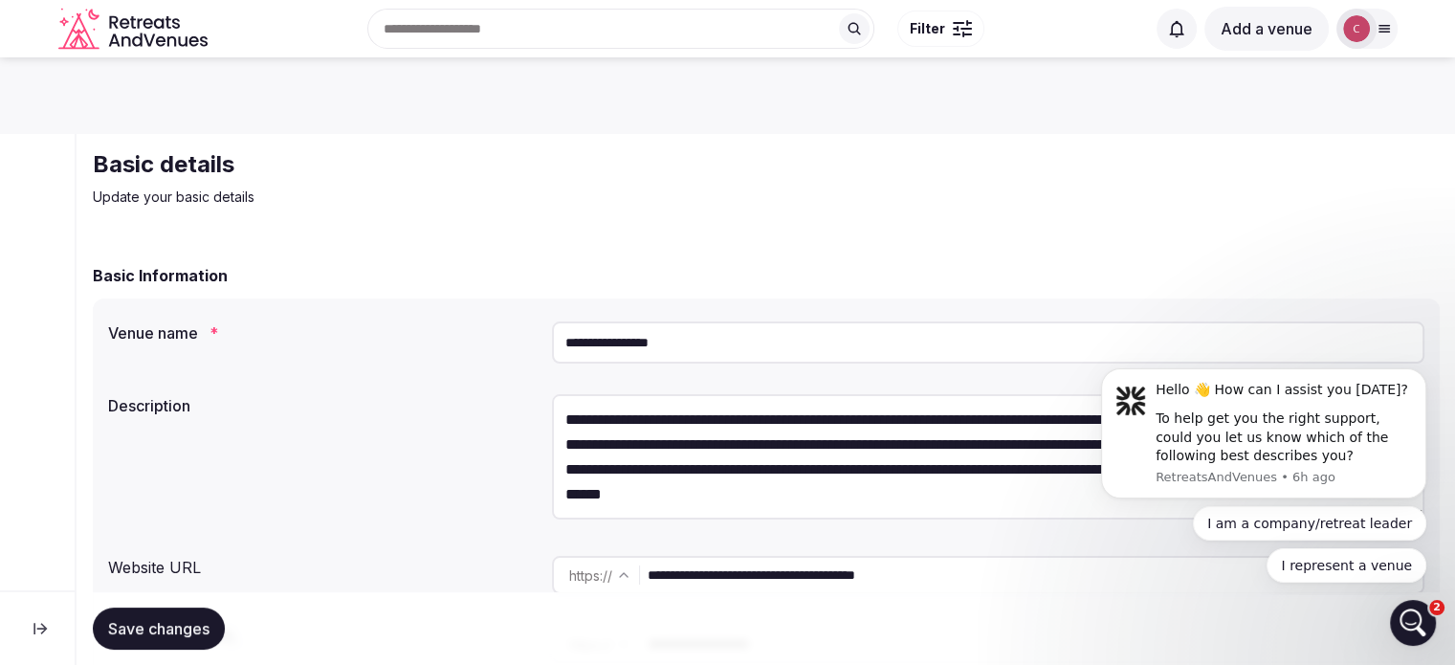
click at [65, 623] on div at bounding box center [37, 627] width 75 height 75
click at [45, 615] on button at bounding box center [40, 628] width 50 height 42
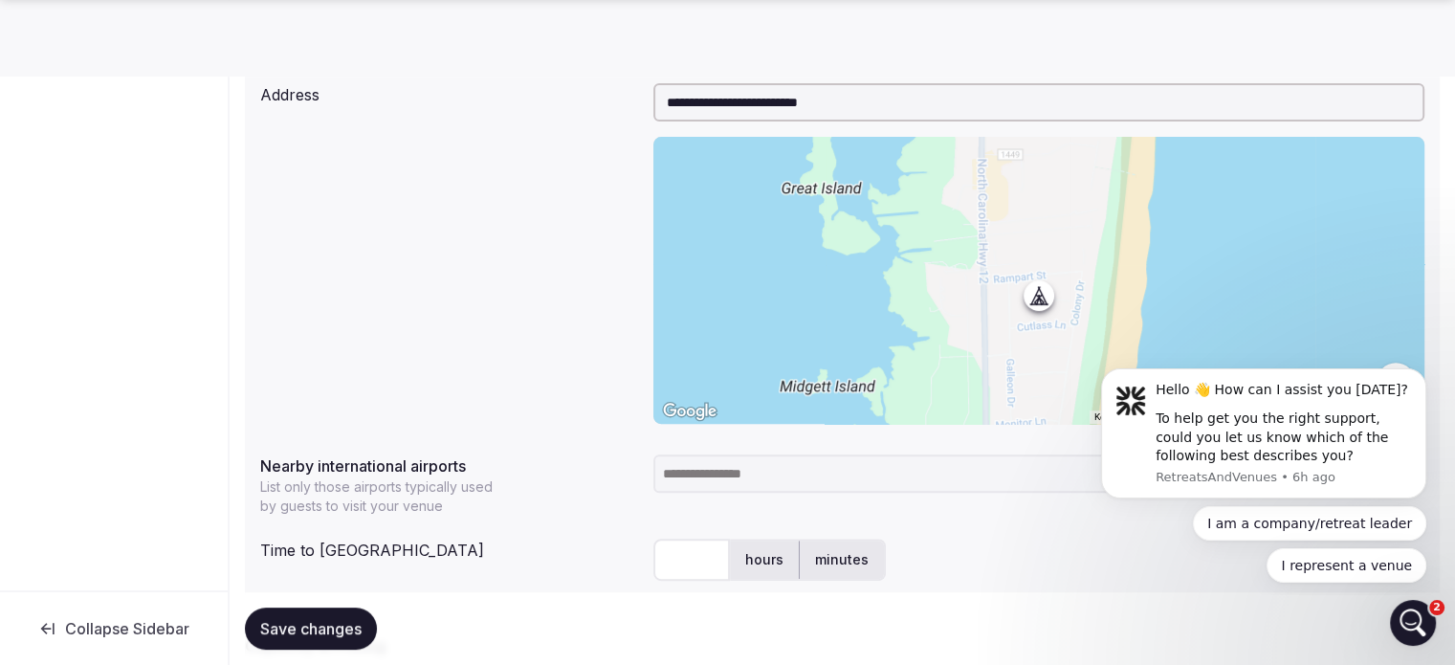
scroll to position [1148, 0]
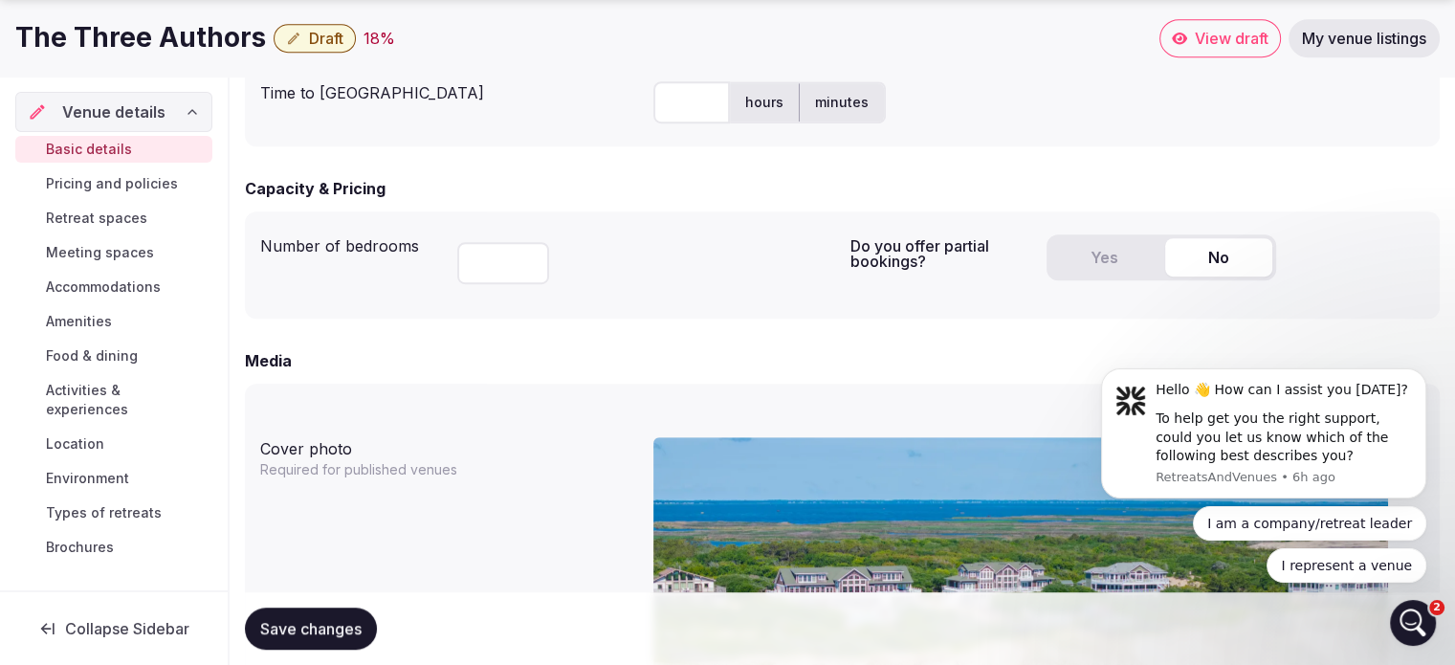
click at [124, 190] on span "Pricing and policies" at bounding box center [112, 183] width 132 height 19
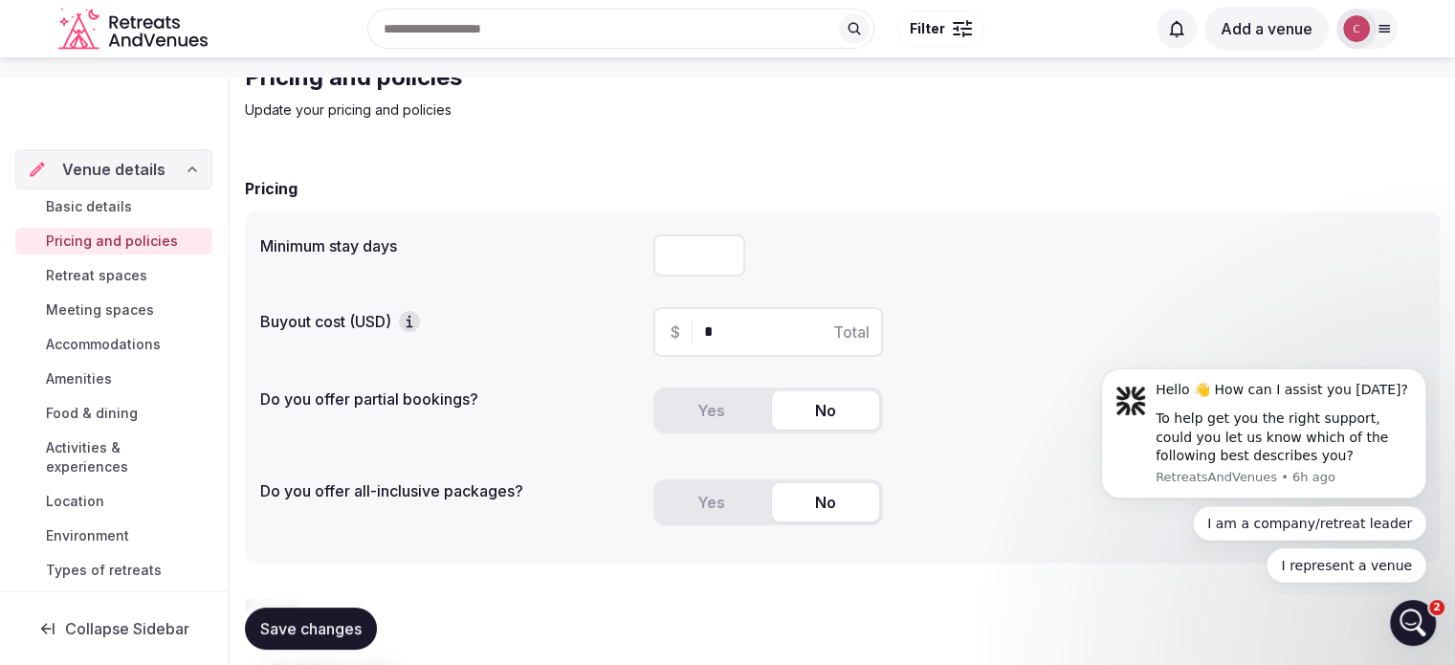
scroll to position [96, 0]
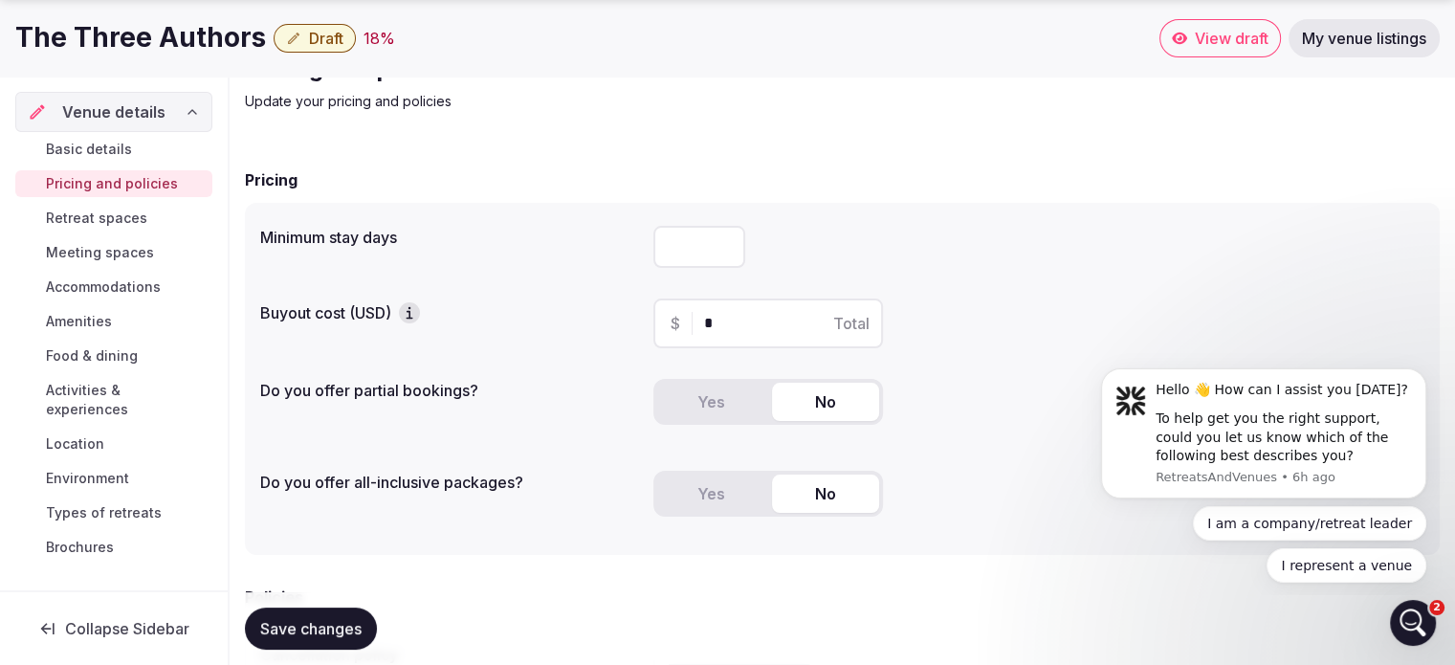
click at [666, 243] on input "number" at bounding box center [699, 247] width 92 height 42
drag, startPoint x: 683, startPoint y: 242, endPoint x: 592, endPoint y: 240, distance: 90.9
click at [592, 240] on div "Minimum stay days *" at bounding box center [842, 246] width 1164 height 57
drag, startPoint x: 688, startPoint y: 236, endPoint x: 597, endPoint y: 238, distance: 90.9
click at [597, 238] on div "Minimum stay days *" at bounding box center [842, 246] width 1164 height 57
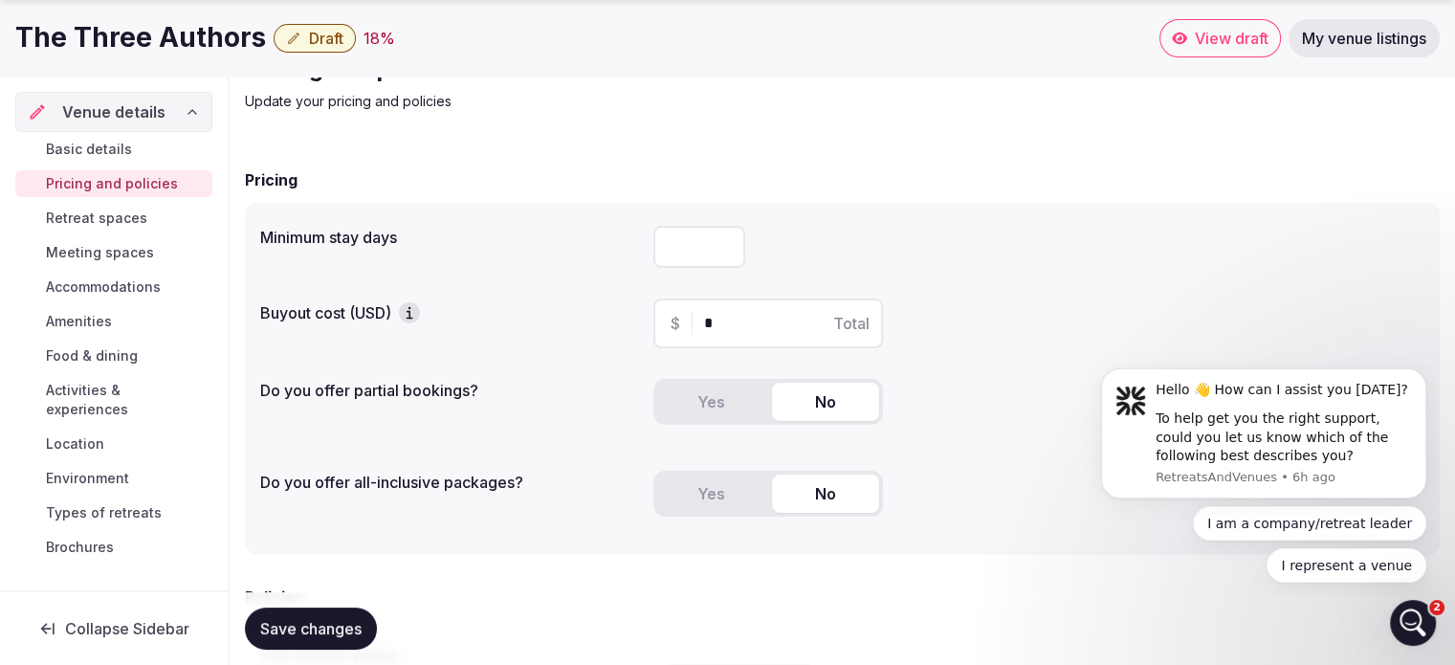
type input "**"
click at [565, 243] on label "Minimum stay days" at bounding box center [449, 237] width 378 height 15
drag, startPoint x: 722, startPoint y: 317, endPoint x: 669, endPoint y: 327, distance: 54.6
click at [669, 327] on div "$ * Total" at bounding box center [768, 323] width 230 height 50
drag, startPoint x: 747, startPoint y: 317, endPoint x: 685, endPoint y: 313, distance: 62.3
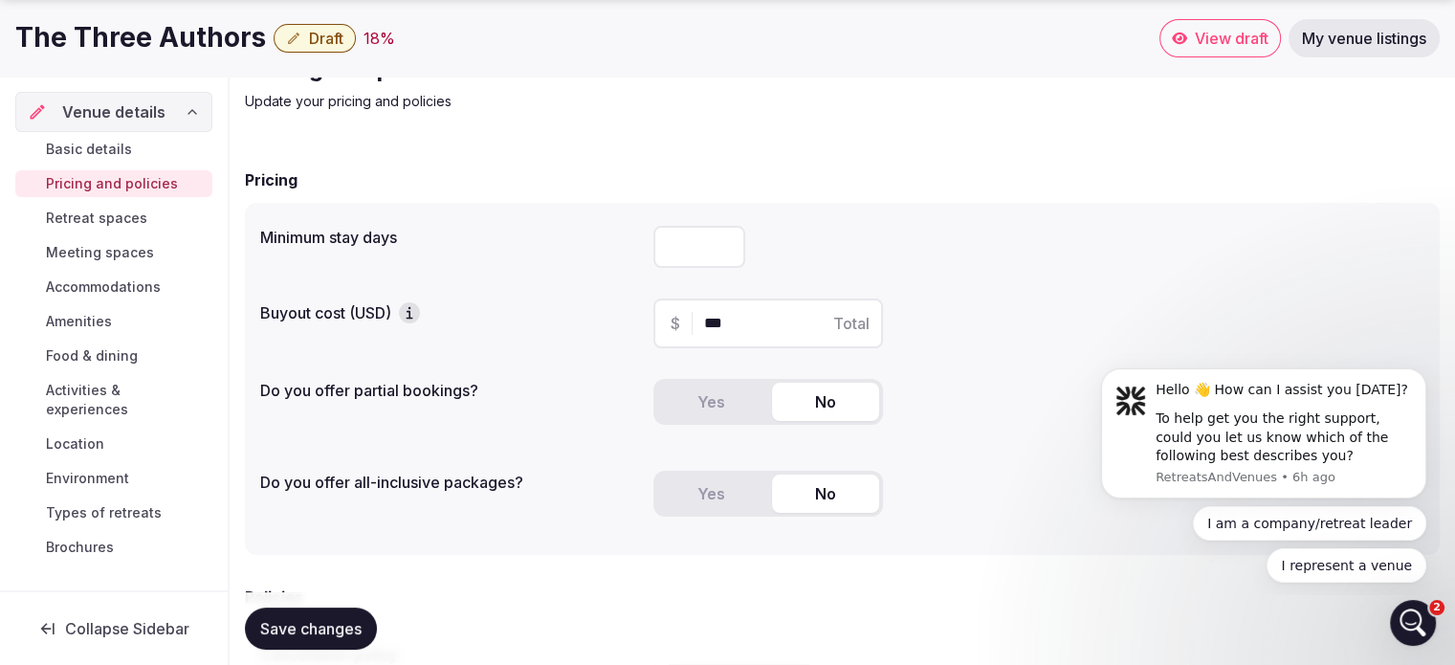
click at [685, 313] on div "$ *** Total" at bounding box center [768, 323] width 230 height 50
type input "***"
click at [596, 288] on div "Minimum stay days ** Buyout cost (USD) $ *** Total Do you offer partial booking…" at bounding box center [842, 379] width 1195 height 352
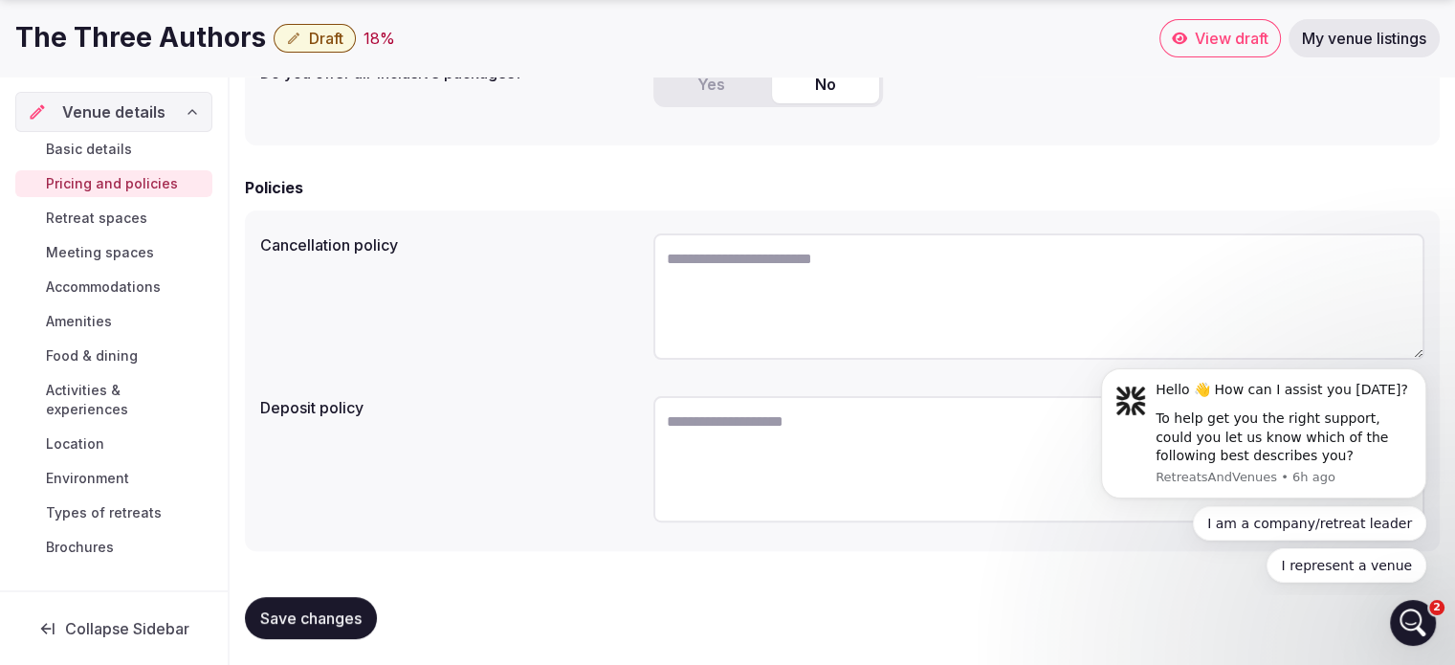
scroll to position [508, 0]
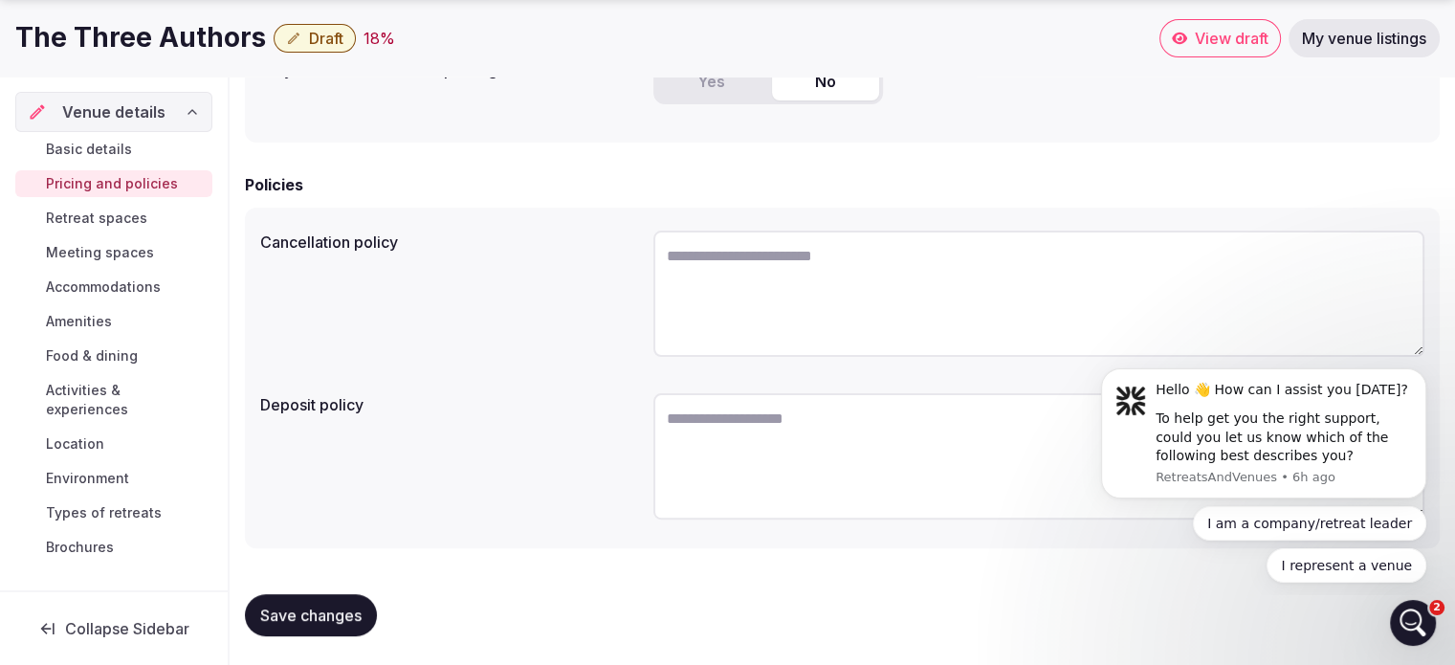
click at [767, 295] on textarea at bounding box center [1038, 294] width 771 height 126
click at [315, 634] on div "Save changes" at bounding box center [842, 615] width 1195 height 73
click at [331, 619] on span "Save changes" at bounding box center [310, 615] width 101 height 19
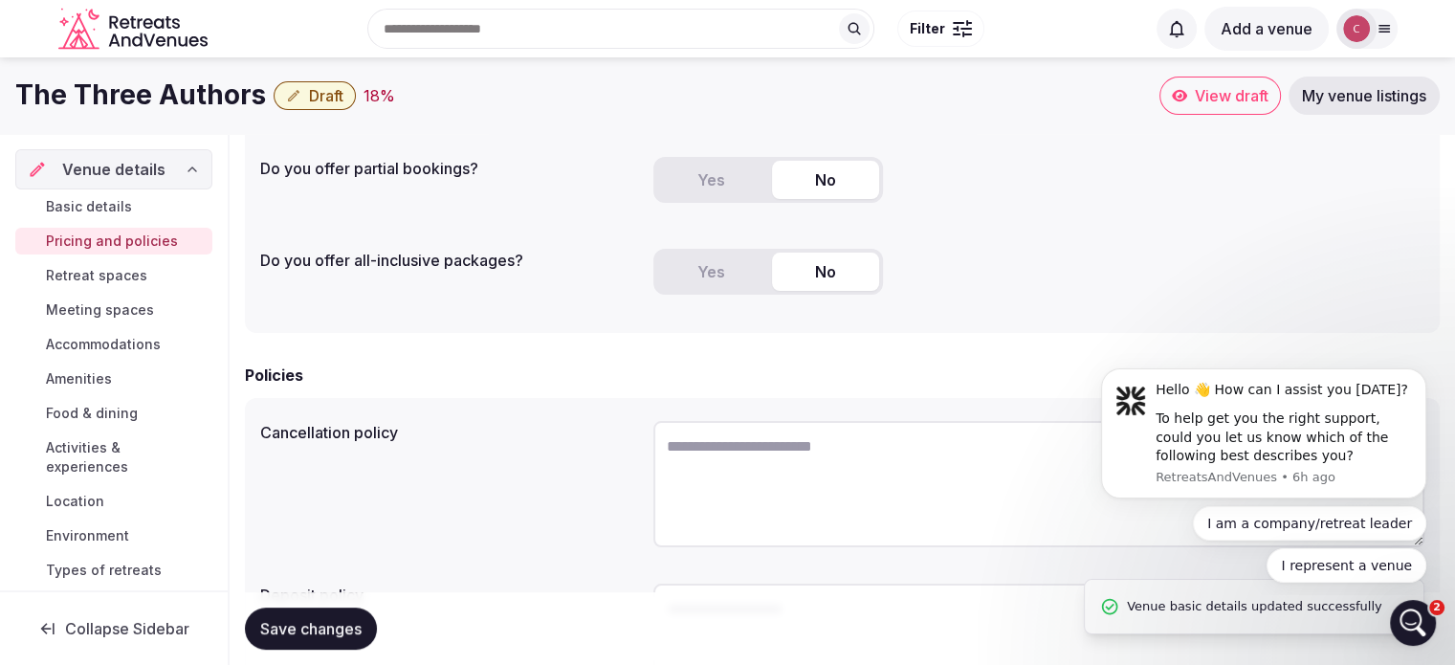
scroll to position [317, 0]
click at [122, 269] on span "Retreat spaces" at bounding box center [96, 275] width 101 height 19
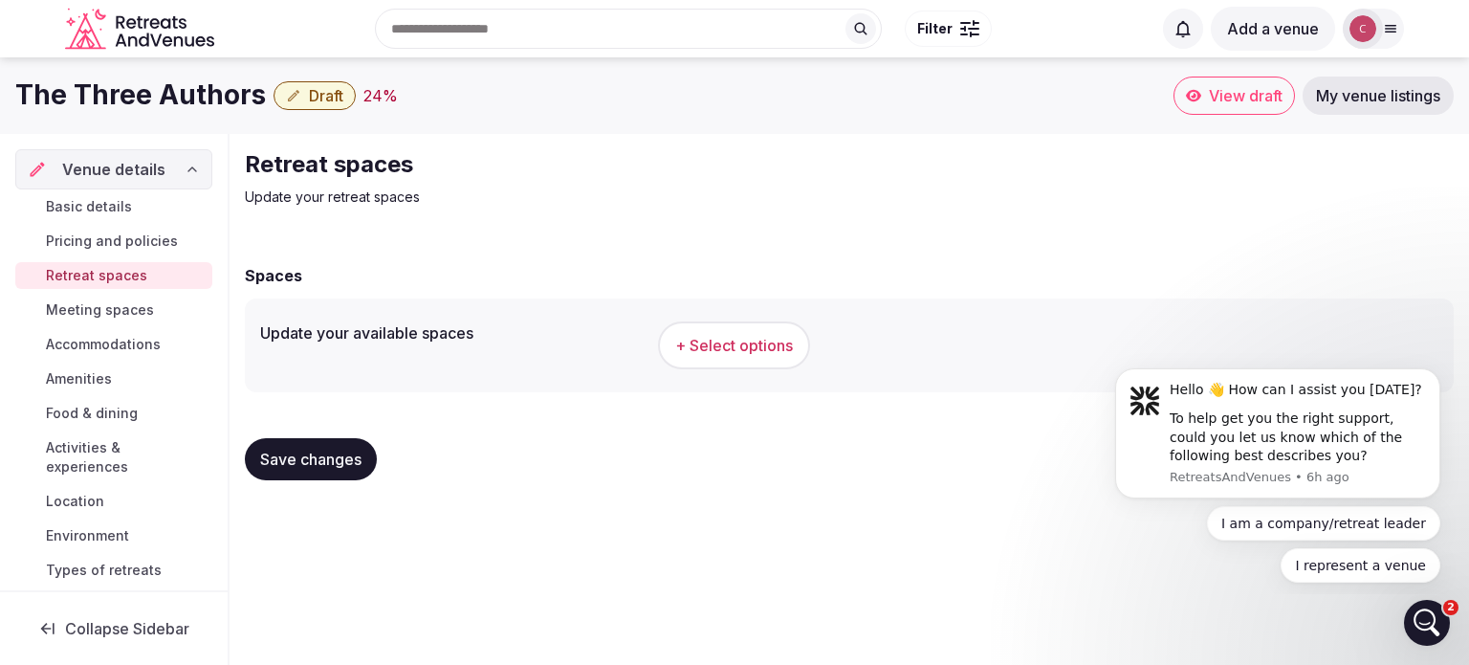
click at [733, 347] on span "+ Select options" at bounding box center [734, 345] width 118 height 21
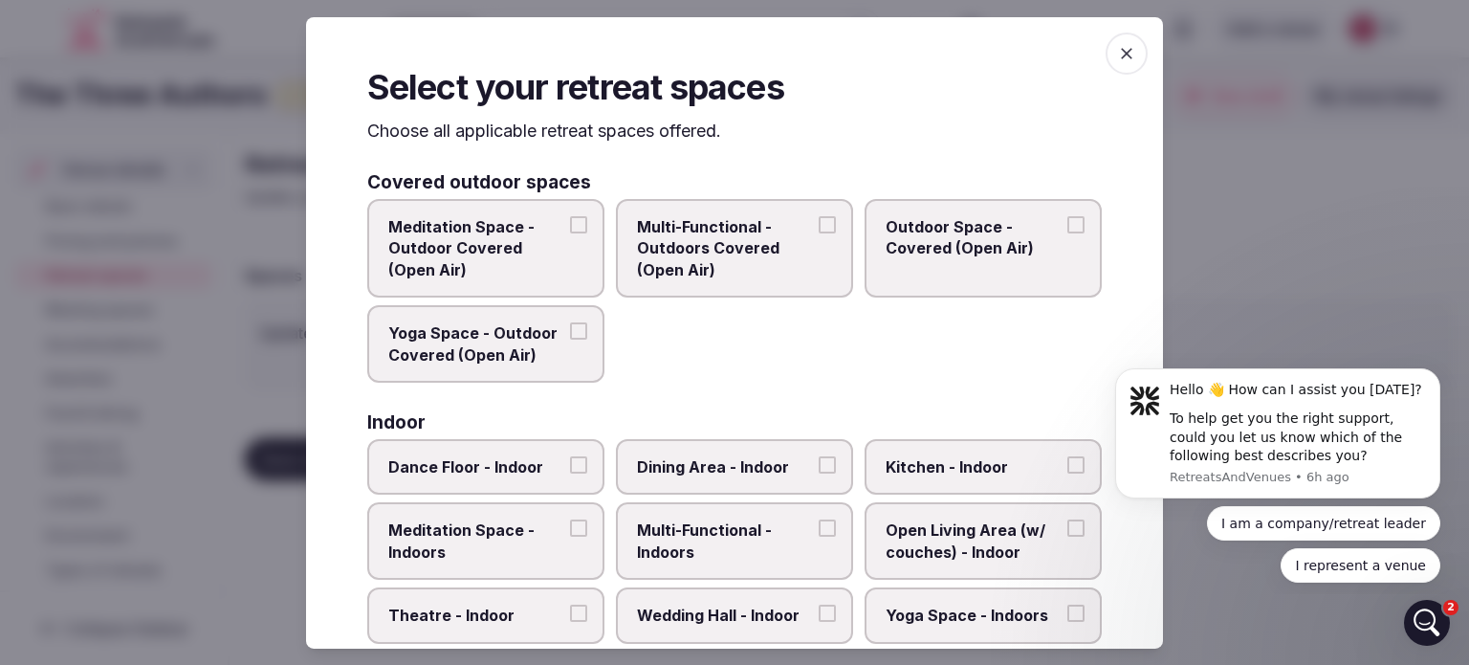
click at [819, 216] on button "Multi-Functional - Outdoors Covered (Open Air)" at bounding box center [827, 224] width 17 height 17
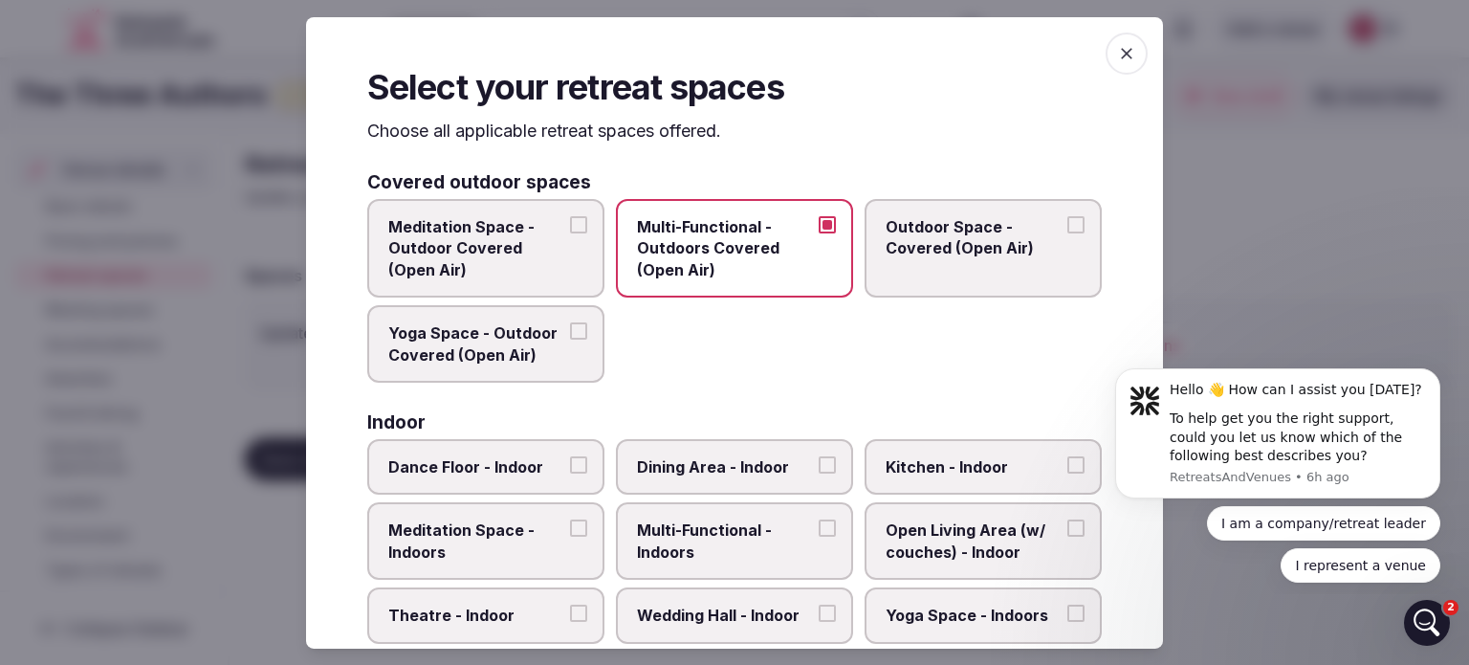
click at [1040, 225] on span "Outdoor Space - Covered (Open Air)" at bounding box center [974, 237] width 176 height 43
click at [1068, 225] on button "Outdoor Space - Covered (Open Air)" at bounding box center [1076, 224] width 17 height 17
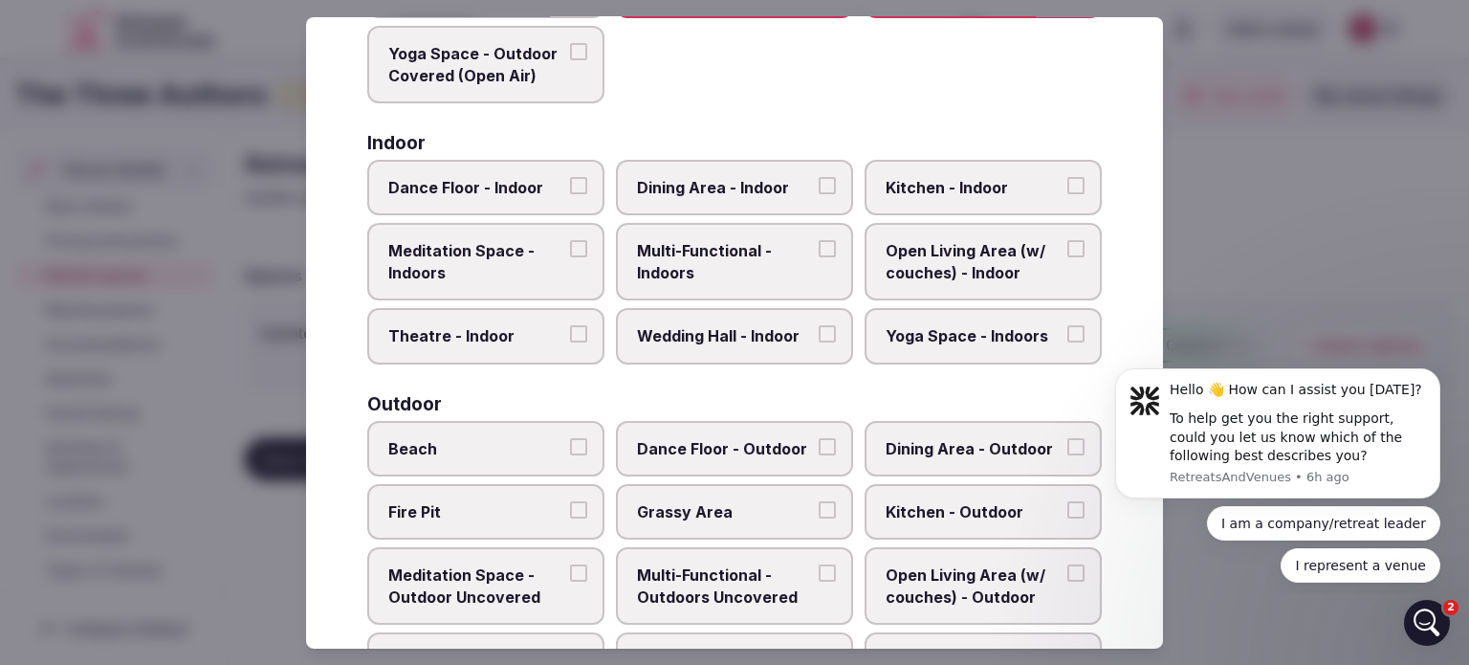
scroll to position [287, 0]
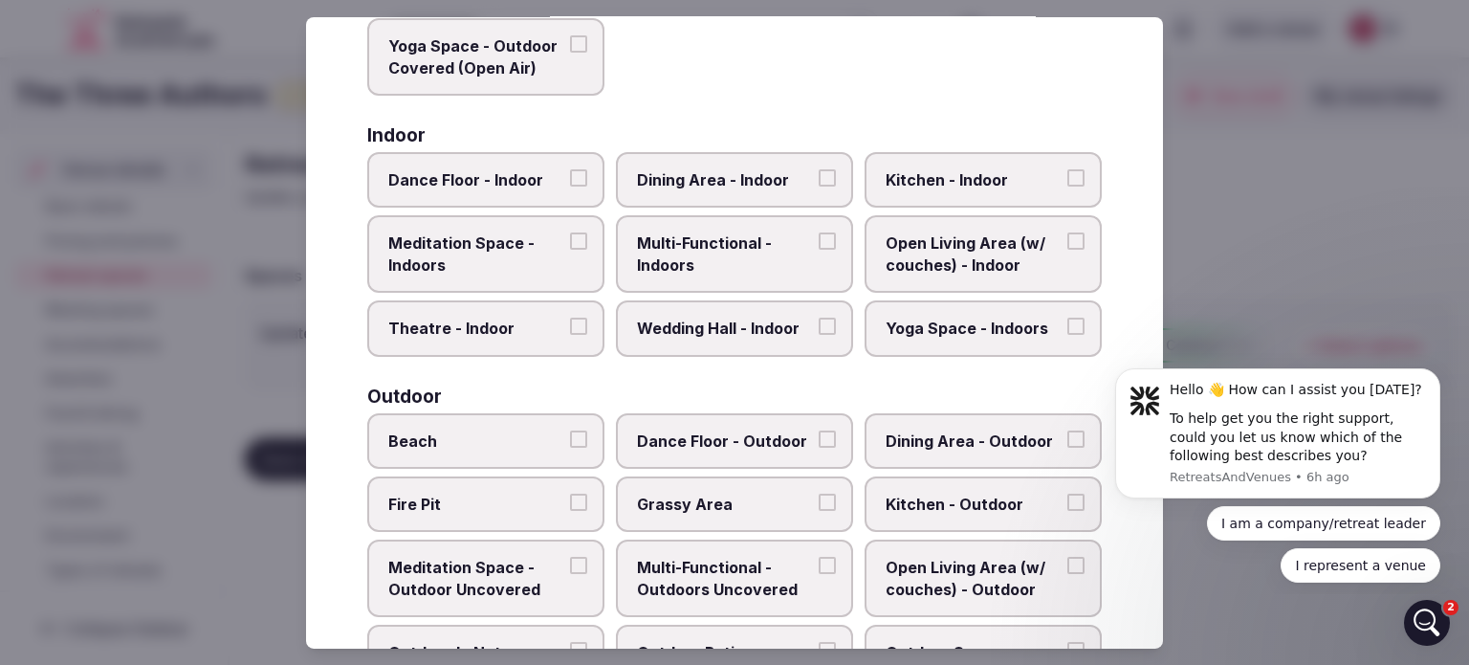
click at [1024, 173] on span "Kitchen - Indoor" at bounding box center [974, 179] width 176 height 21
click at [1068, 173] on button "Kitchen - Indoor" at bounding box center [1076, 177] width 17 height 17
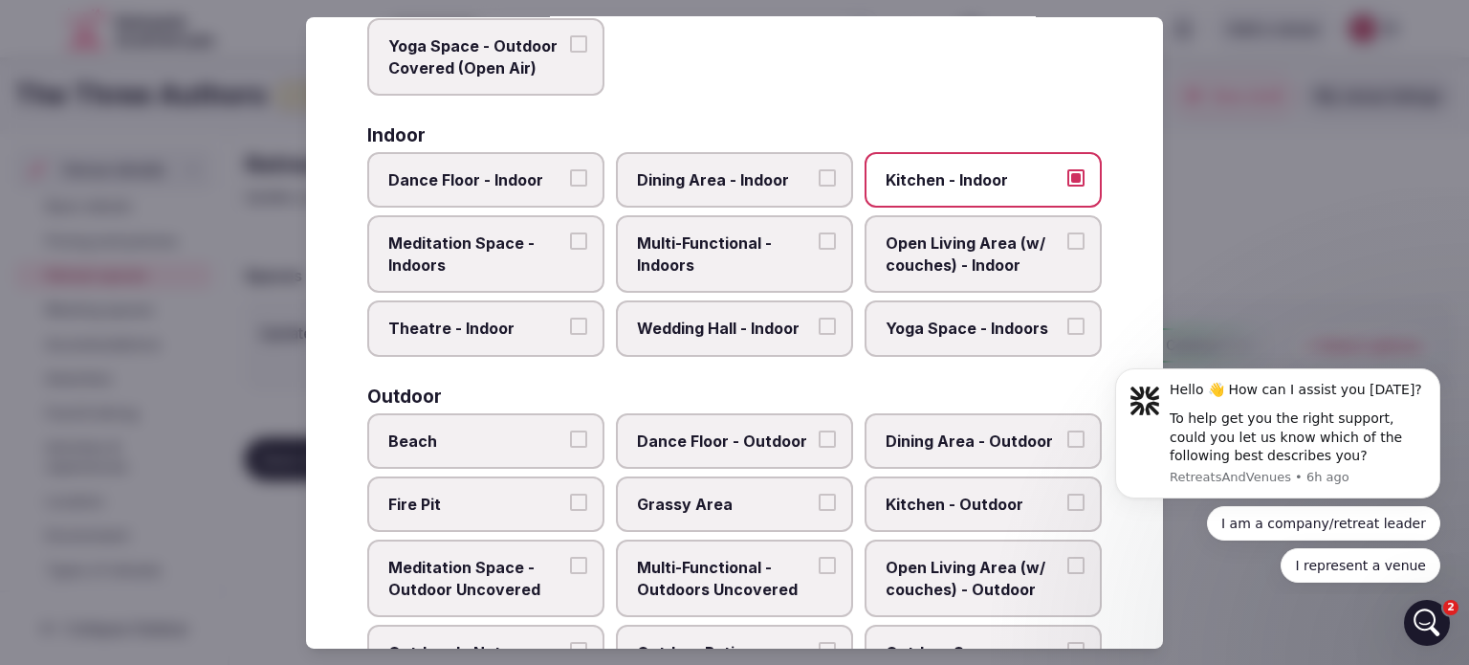
click at [1002, 244] on span "Open Living Area (w/ couches) - Indoor" at bounding box center [974, 253] width 176 height 43
click at [1068, 244] on button "Open Living Area (w/ couches) - Indoor" at bounding box center [1076, 240] width 17 height 17
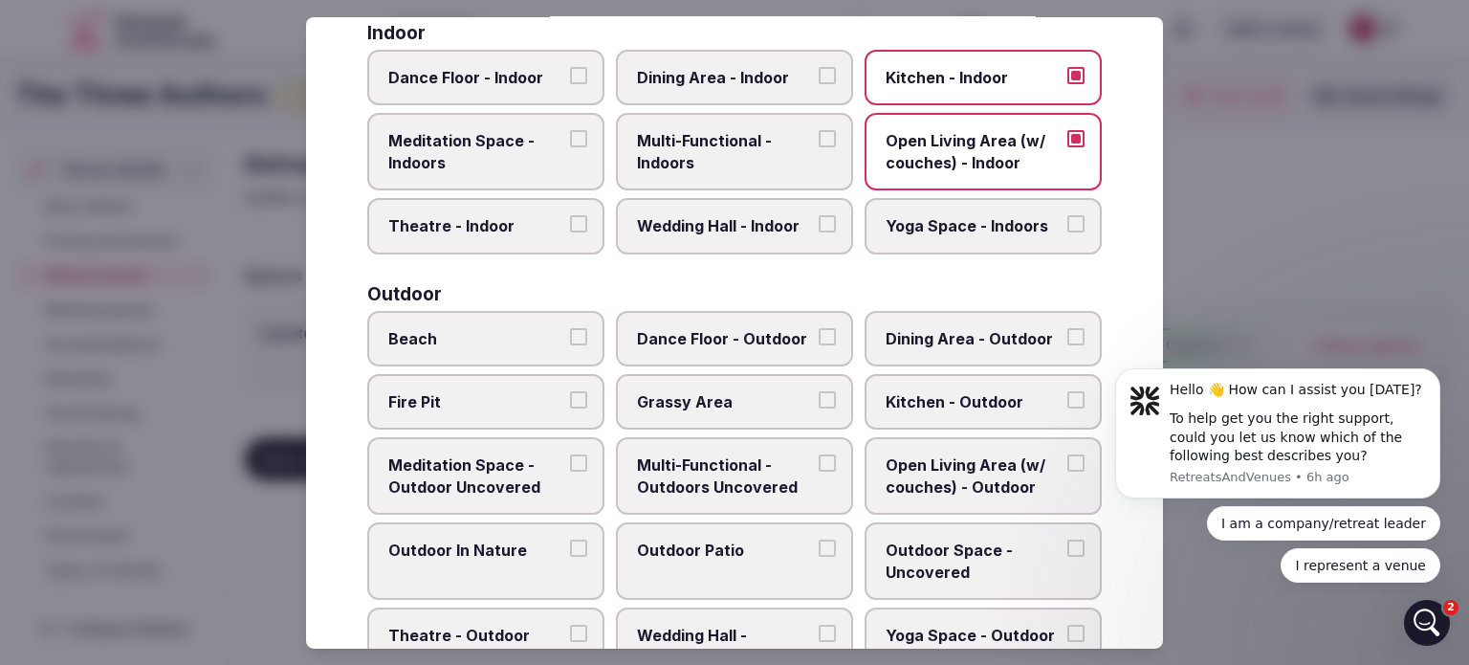
scroll to position [478, 0]
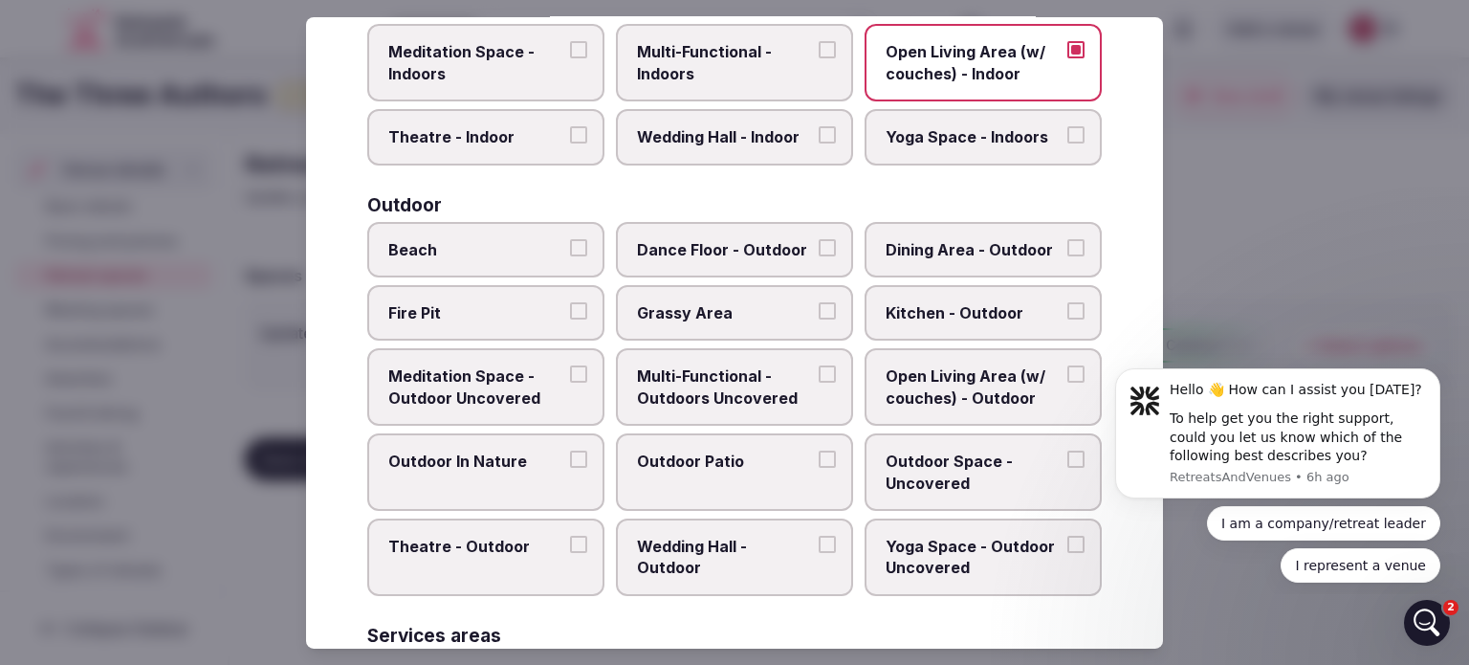
click at [581, 242] on button "Beach" at bounding box center [578, 246] width 17 height 17
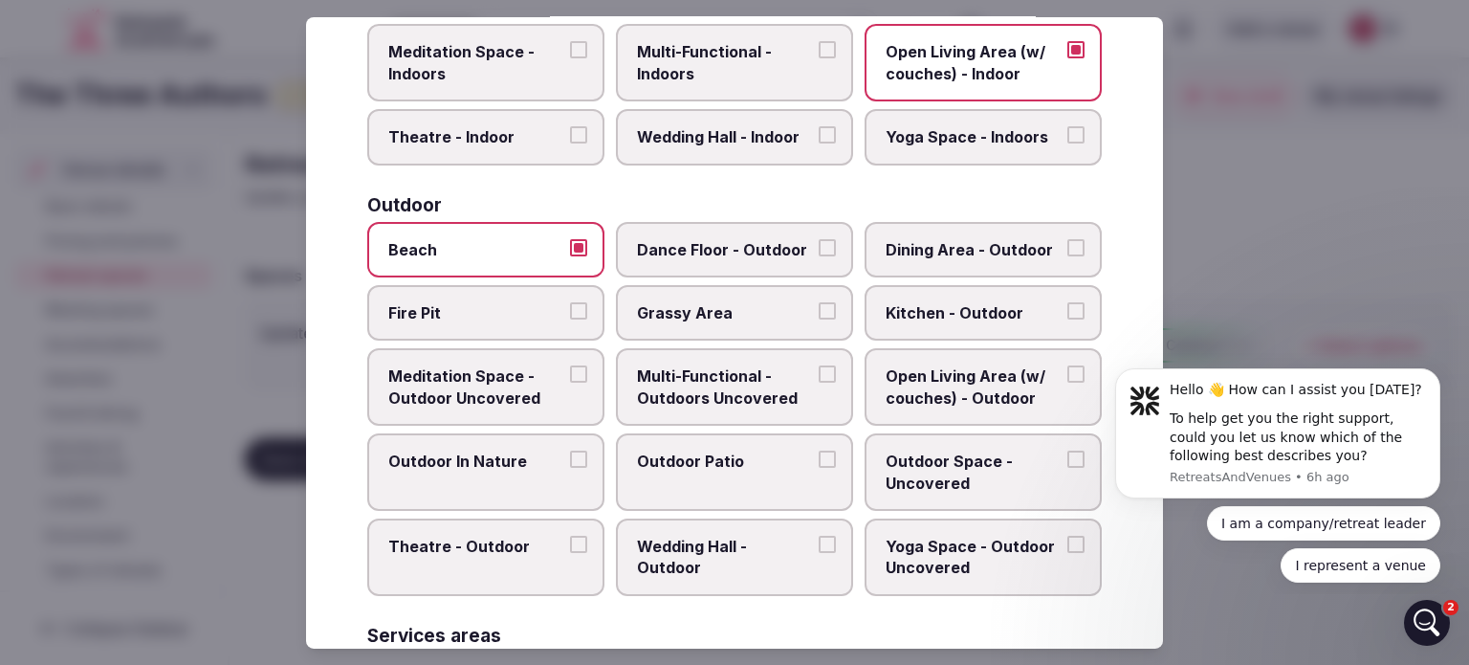
click at [583, 303] on label "Fire Pit" at bounding box center [485, 312] width 237 height 55
click at [583, 303] on button "Fire Pit" at bounding box center [578, 310] width 17 height 17
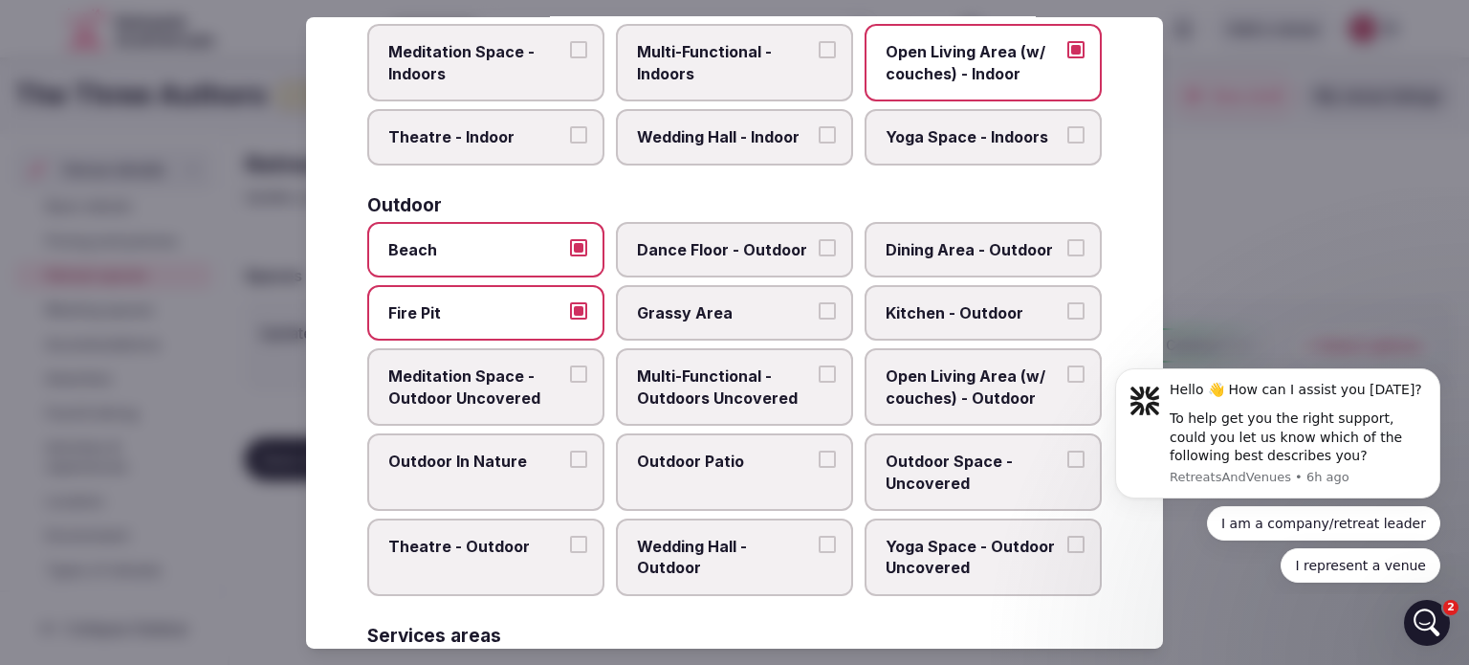
click at [822, 477] on label "Outdoor Patio" at bounding box center [734, 471] width 237 height 77
click at [822, 468] on button "Outdoor Patio" at bounding box center [827, 459] width 17 height 17
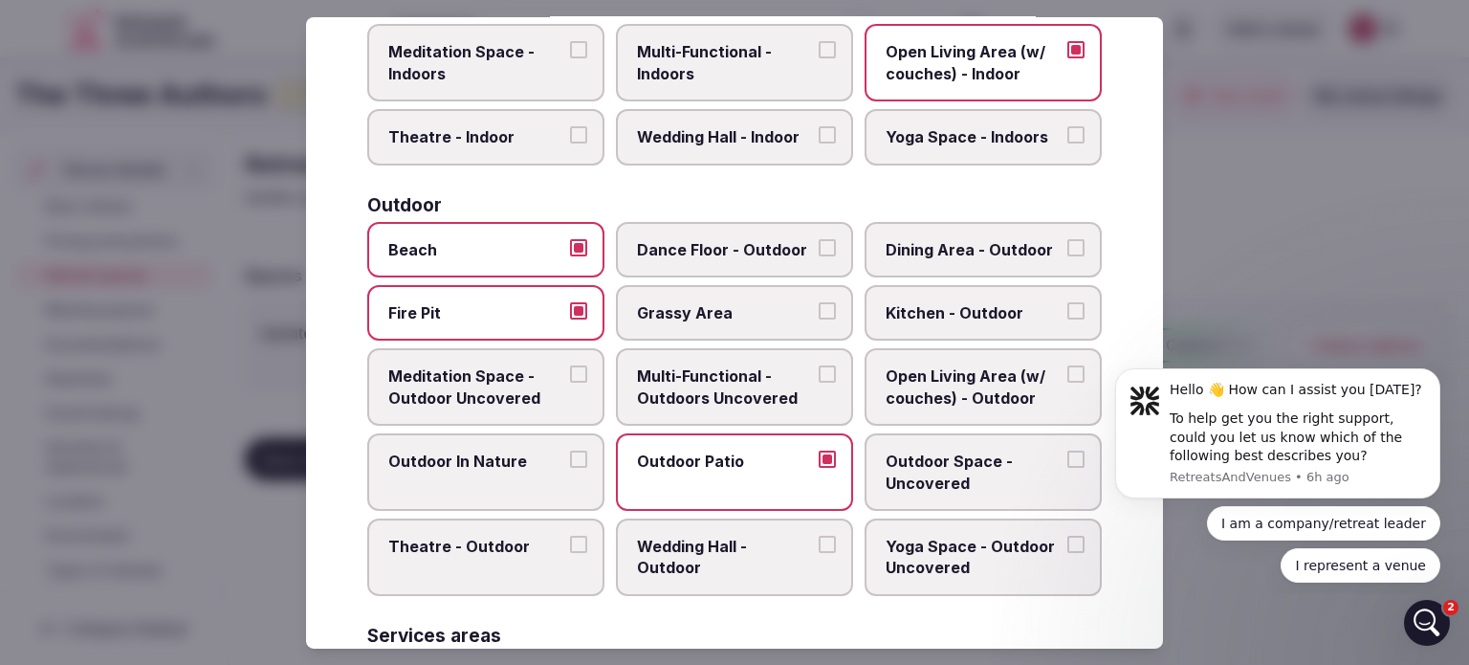
click at [1047, 240] on label "Dining Area - Outdoor" at bounding box center [983, 248] width 237 height 55
click at [1068, 240] on button "Dining Area - Outdoor" at bounding box center [1076, 246] width 17 height 17
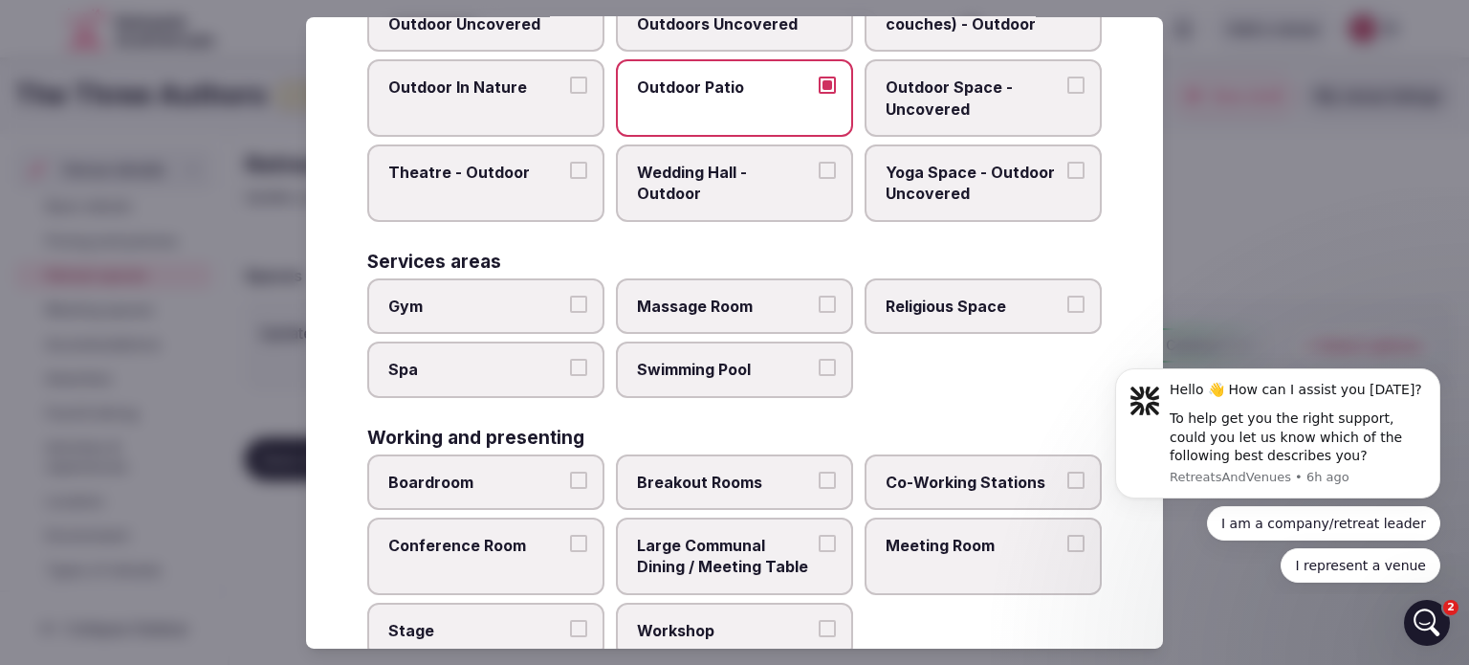
scroll to position [861, 0]
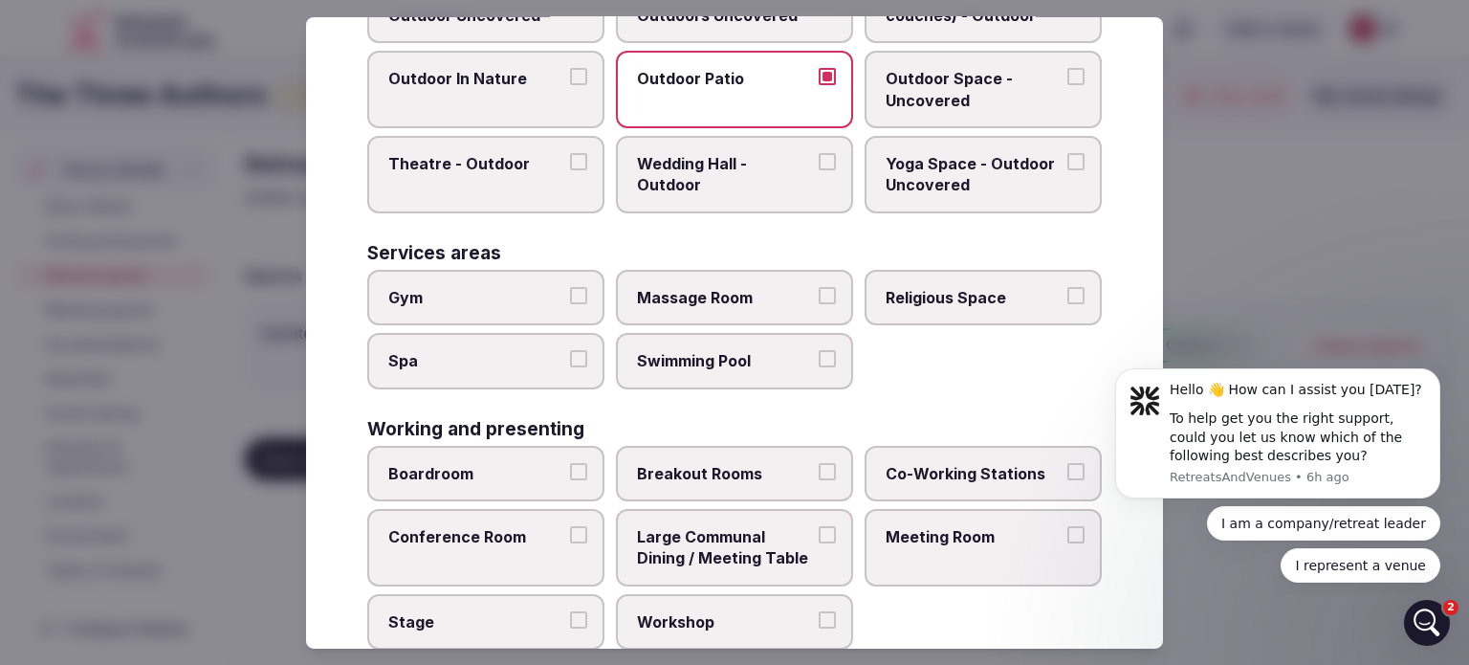
click at [820, 350] on button "Swimming Pool" at bounding box center [827, 358] width 17 height 17
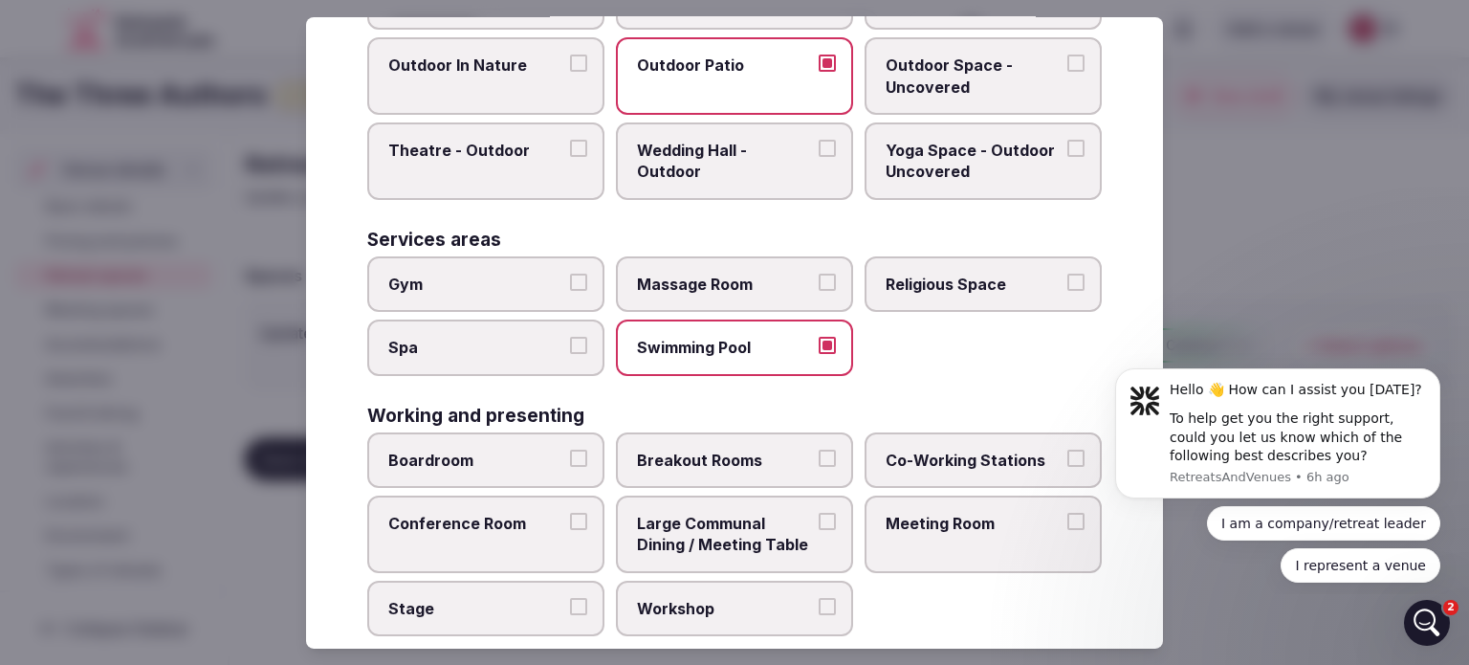
scroll to position [895, 0]
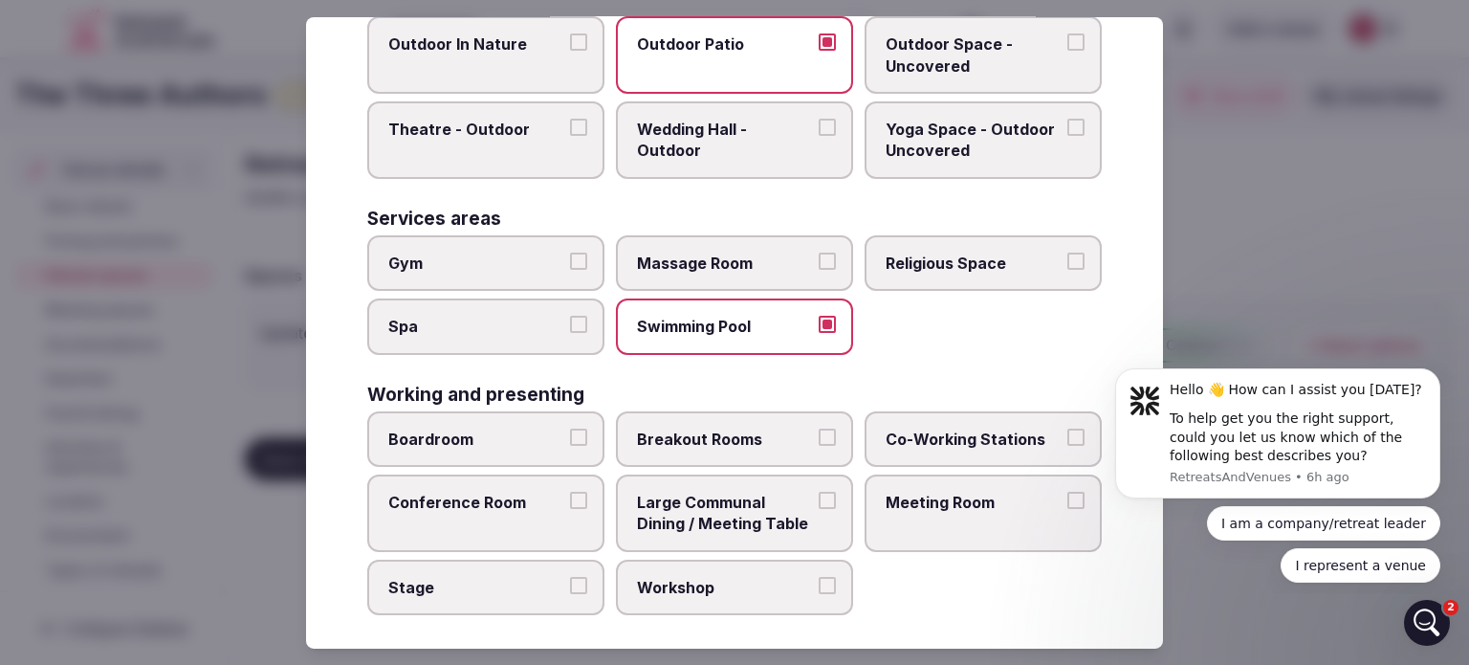
click at [552, 492] on span "Conference Room" at bounding box center [476, 502] width 176 height 21
click at [570, 492] on button "Conference Room" at bounding box center [578, 500] width 17 height 17
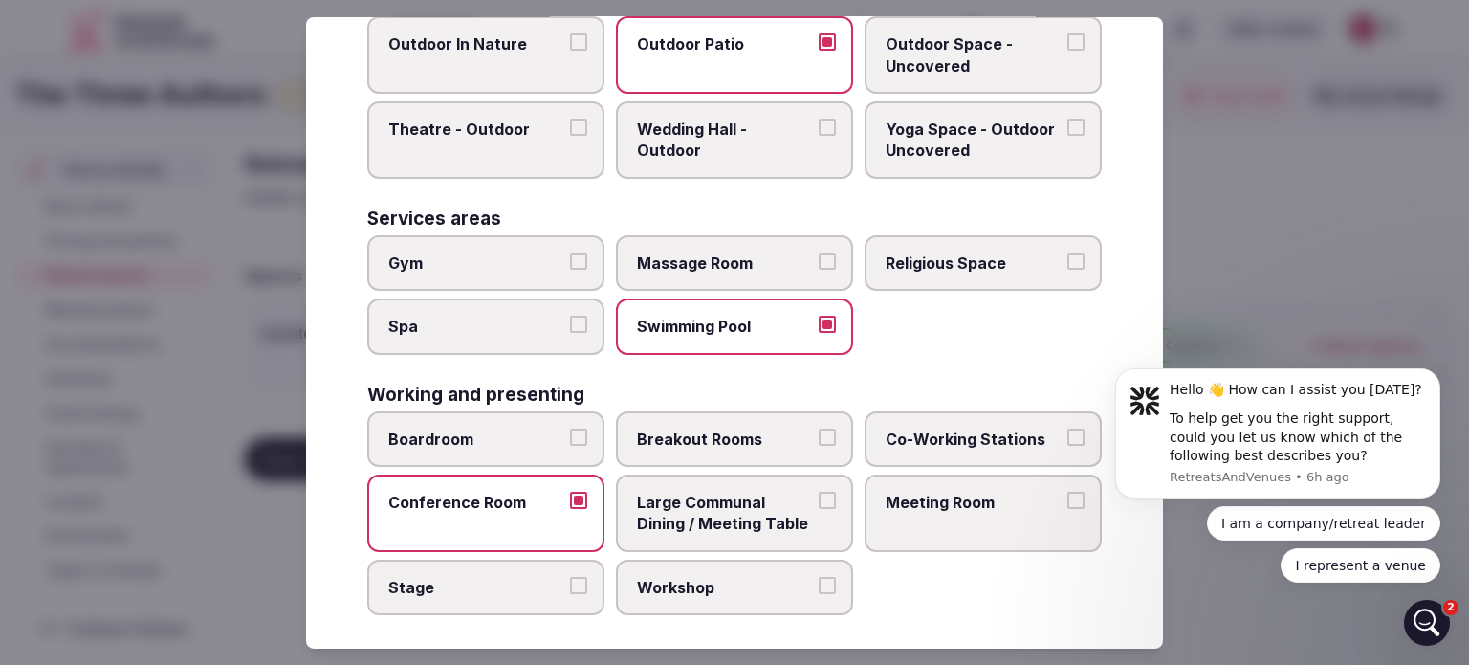
click at [935, 492] on span "Meeting Room" at bounding box center [974, 502] width 176 height 21
click at [1068, 492] on button "Meeting Room" at bounding box center [1076, 500] width 17 height 17
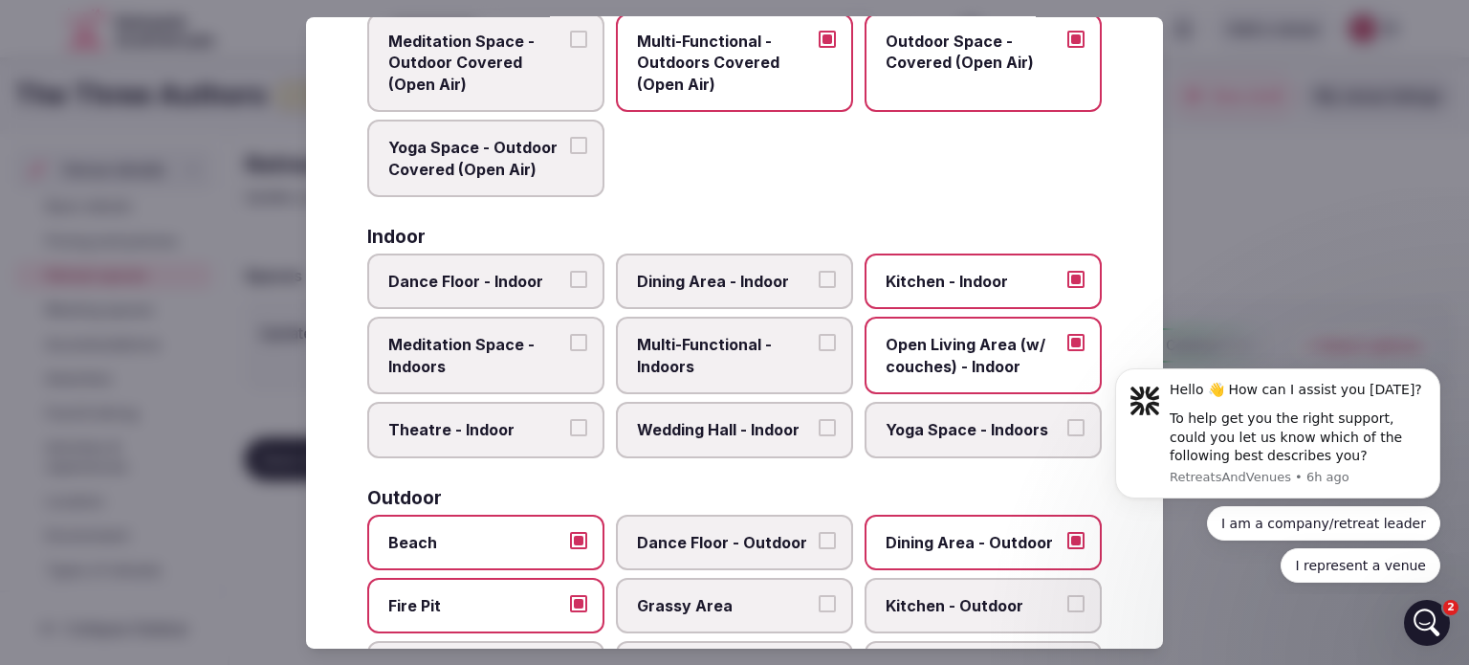
scroll to position [0, 0]
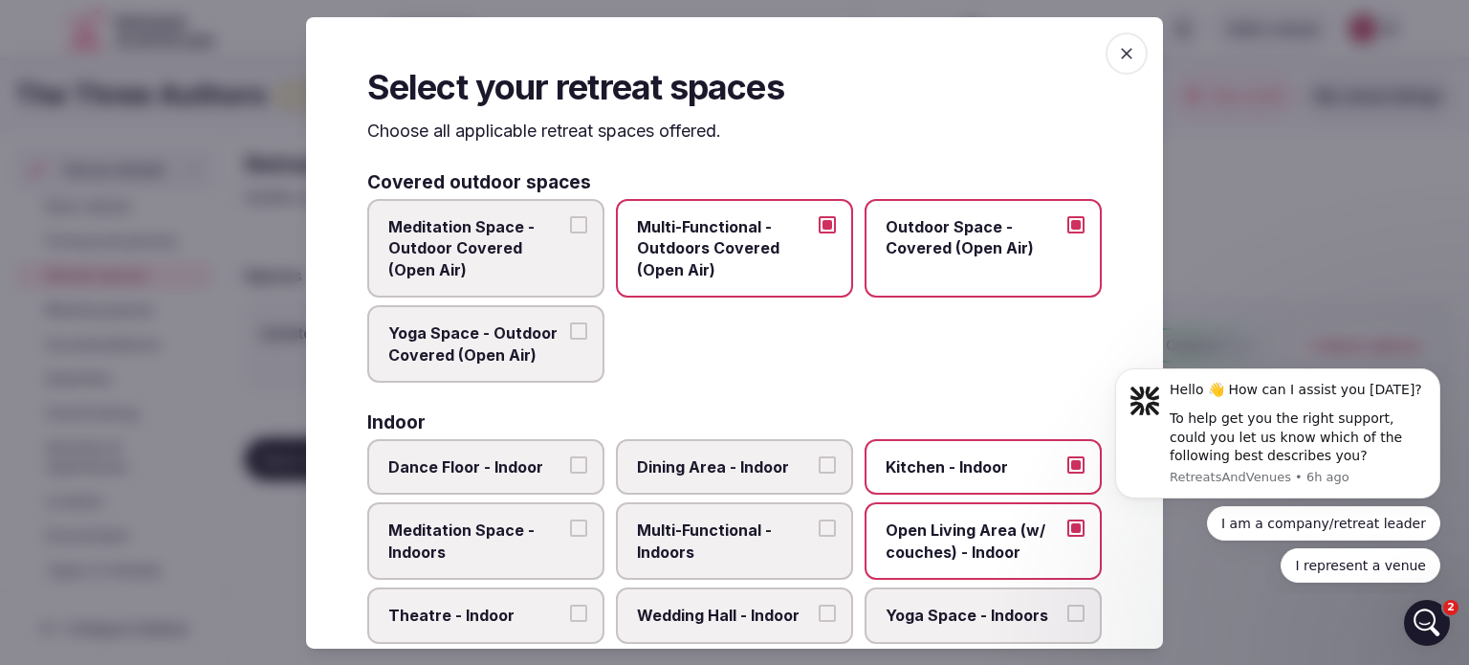
click at [1129, 51] on span "button" at bounding box center [1127, 53] width 42 height 42
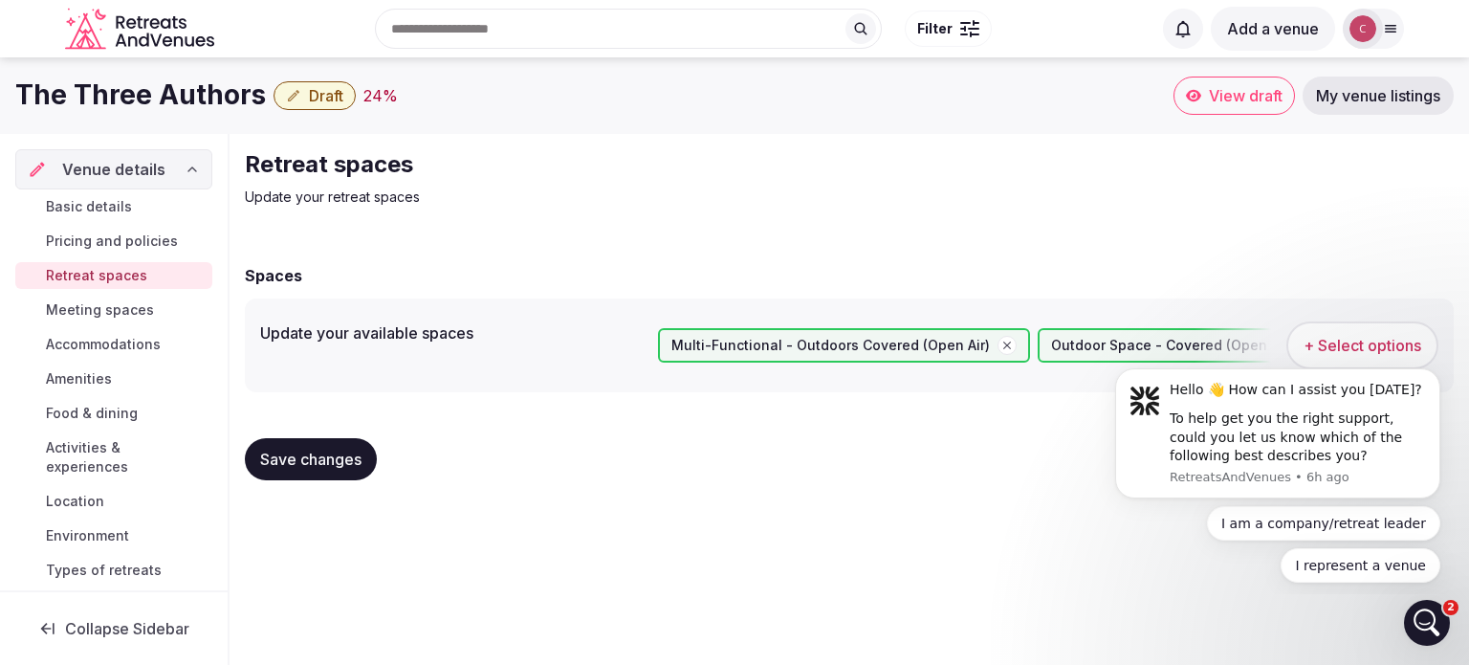
click at [313, 468] on span "Save changes" at bounding box center [310, 459] width 101 height 19
click at [130, 320] on link "Meeting spaces" at bounding box center [113, 310] width 197 height 27
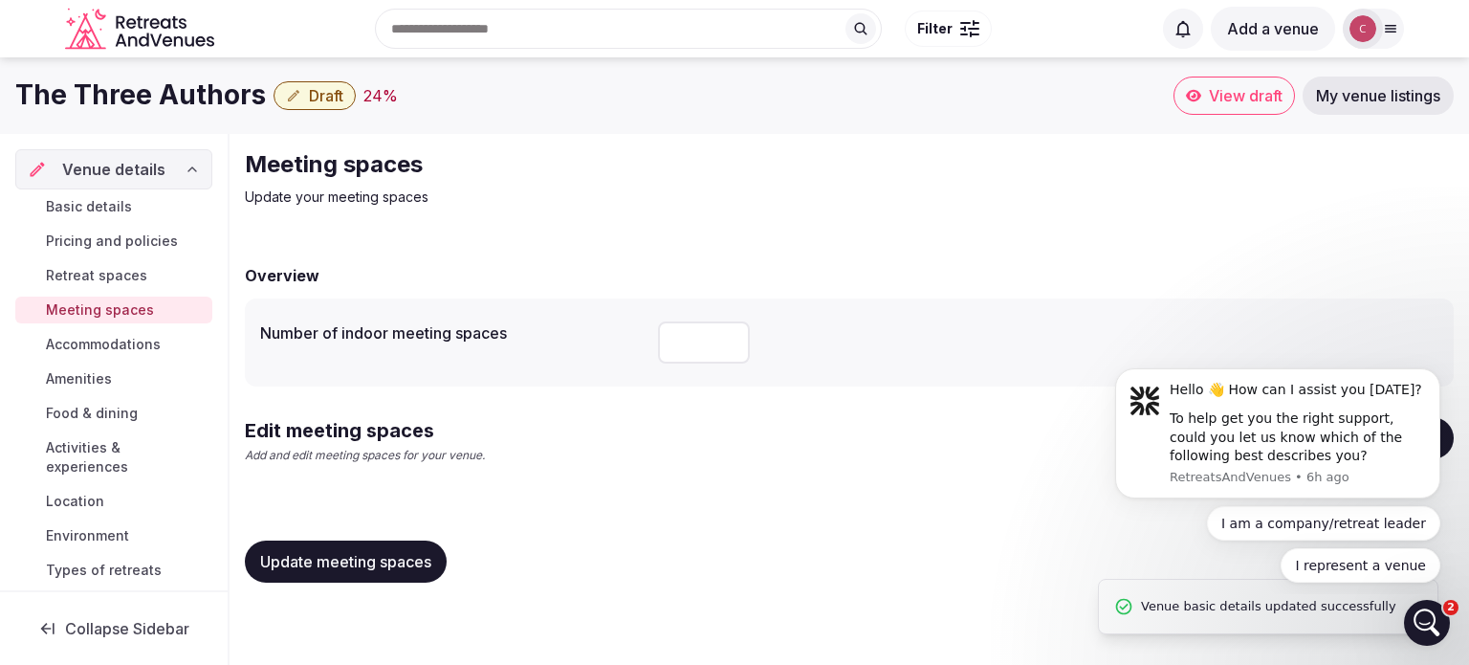
click at [732, 340] on input "*" at bounding box center [704, 342] width 92 height 42
drag, startPoint x: 711, startPoint y: 345, endPoint x: 584, endPoint y: 345, distance: 126.3
click at [584, 345] on div "Number of indoor meeting spaces *" at bounding box center [849, 342] width 1178 height 57
type input "*"
click at [585, 451] on div "Edit meeting spaces Add and edit meeting spaces for your venue. Add meeting spa…" at bounding box center [849, 448] width 1209 height 62
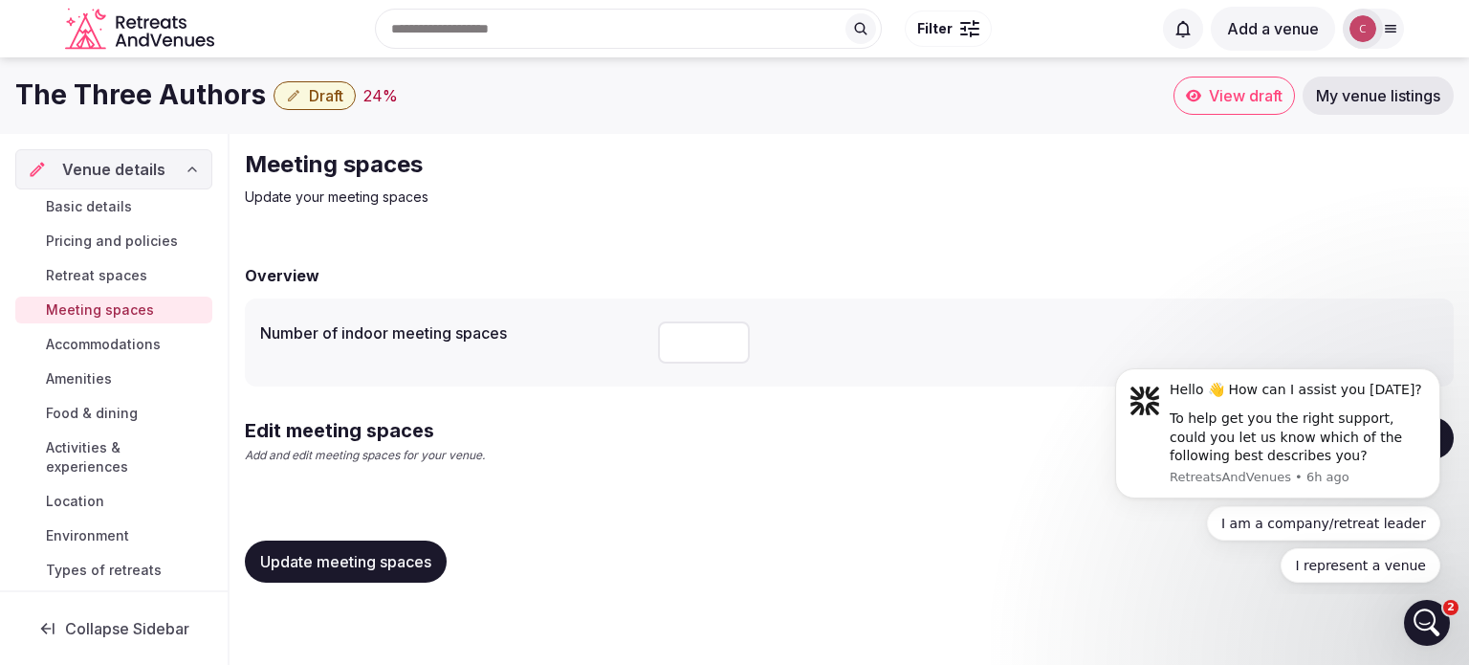
click at [397, 590] on div "Update meeting spaces" at bounding box center [849, 561] width 1209 height 73
click at [407, 568] on span "Update meeting spaces" at bounding box center [345, 561] width 171 height 19
click at [1441, 377] on button "Dismiss notification" at bounding box center [1434, 374] width 25 height 25
click at [1435, 379] on icon "Dismiss notification" at bounding box center [1435, 374] width 11 height 11
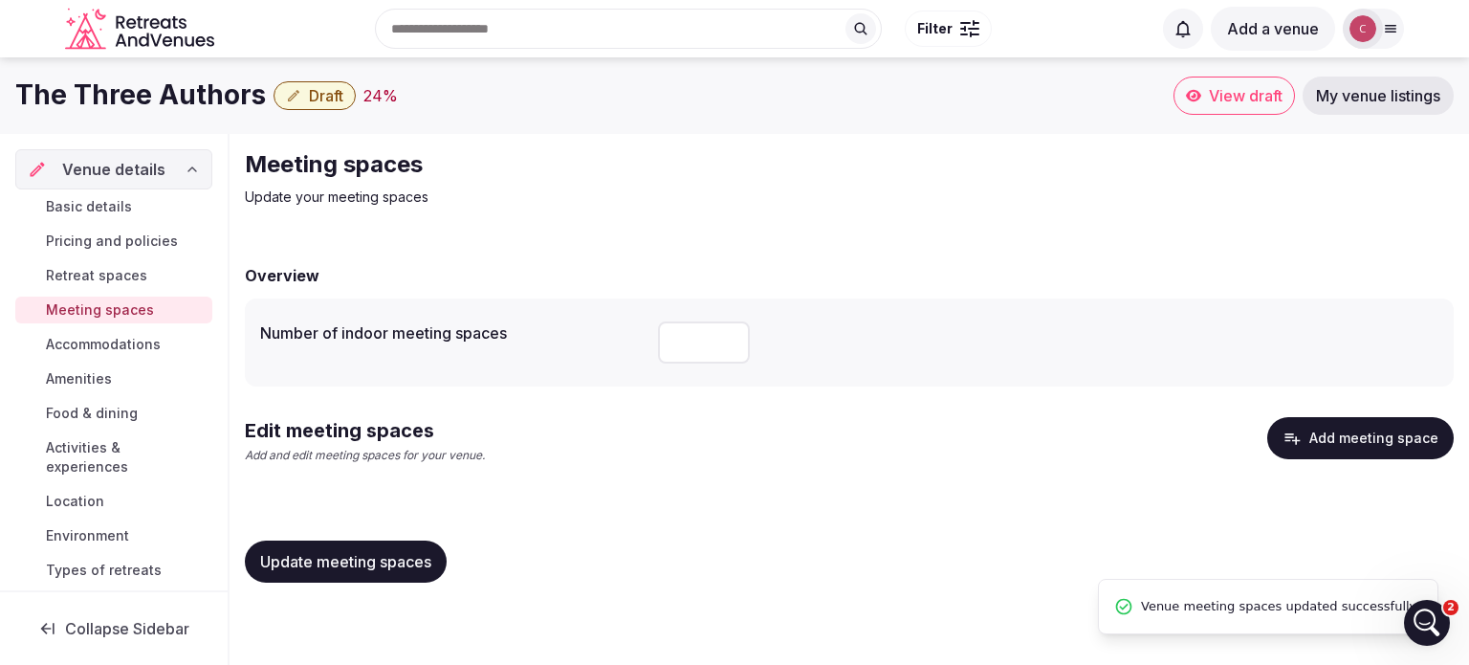
click at [1407, 443] on button "Add meeting space" at bounding box center [1360, 438] width 187 height 42
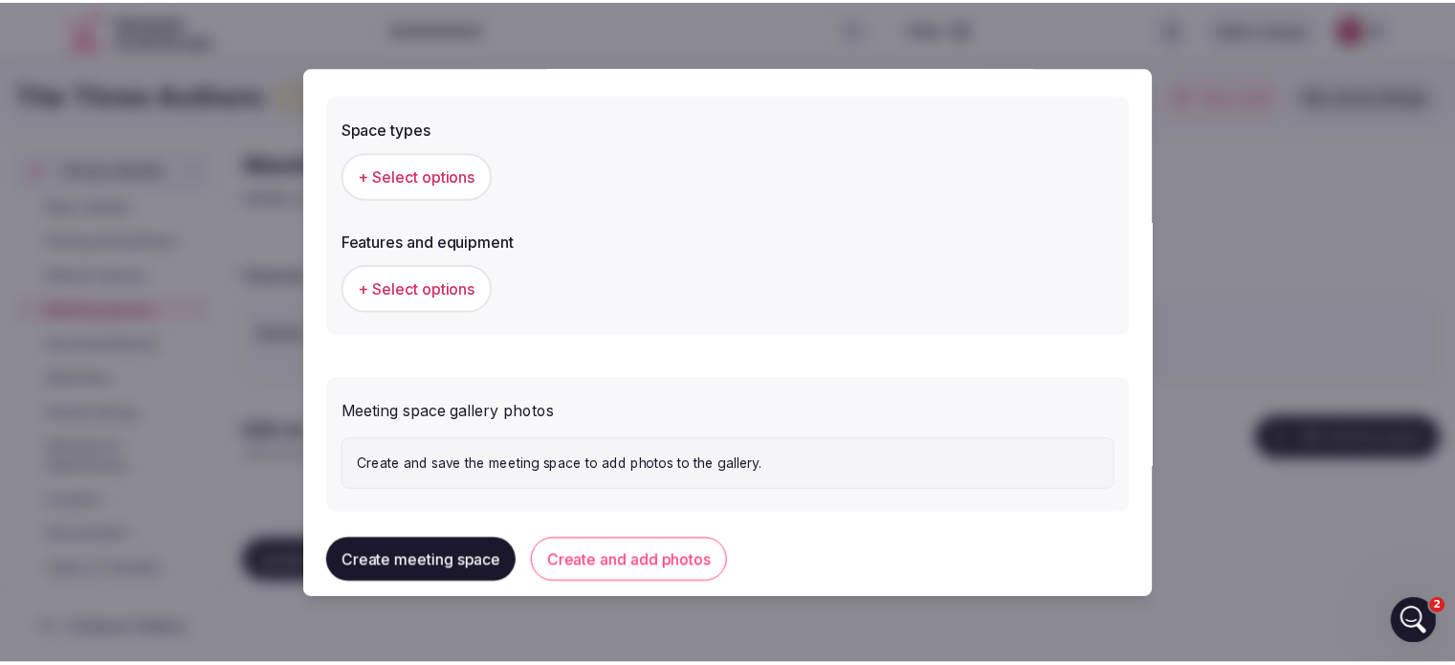
scroll to position [1096, 0]
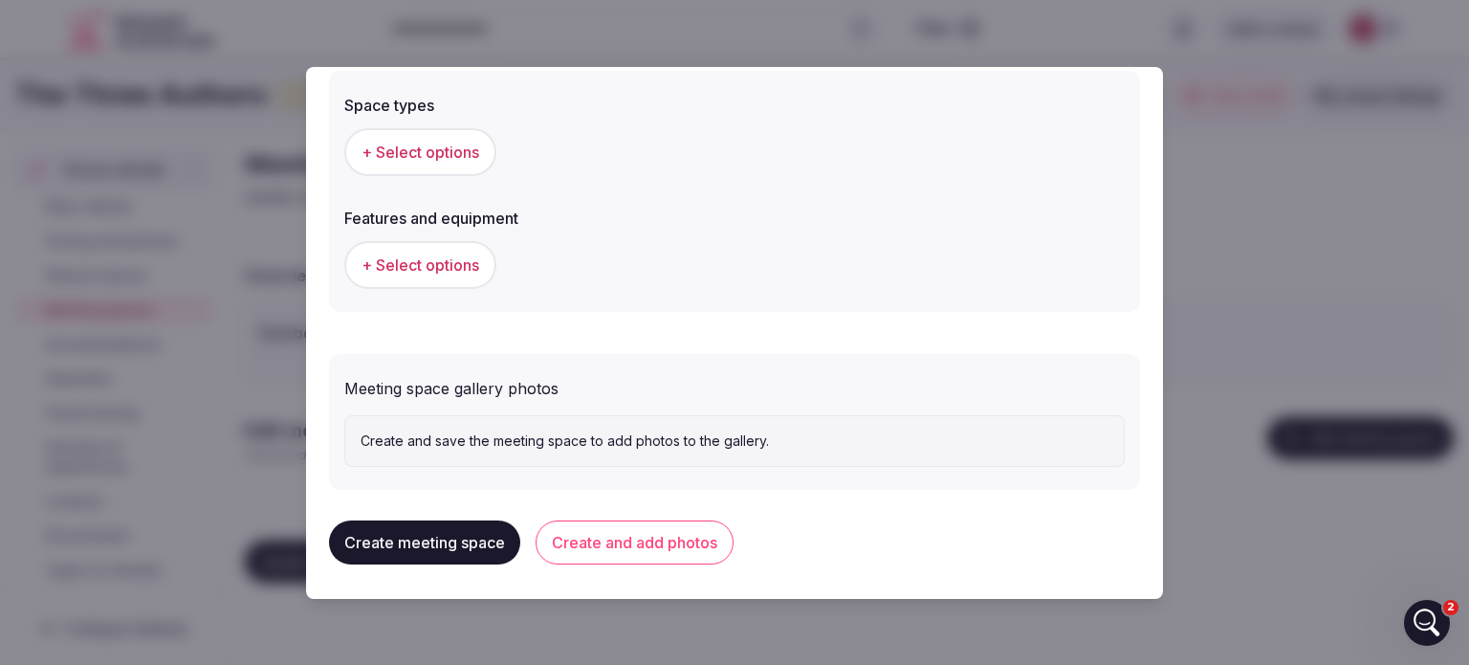
click at [1412, 464] on div at bounding box center [734, 332] width 1469 height 665
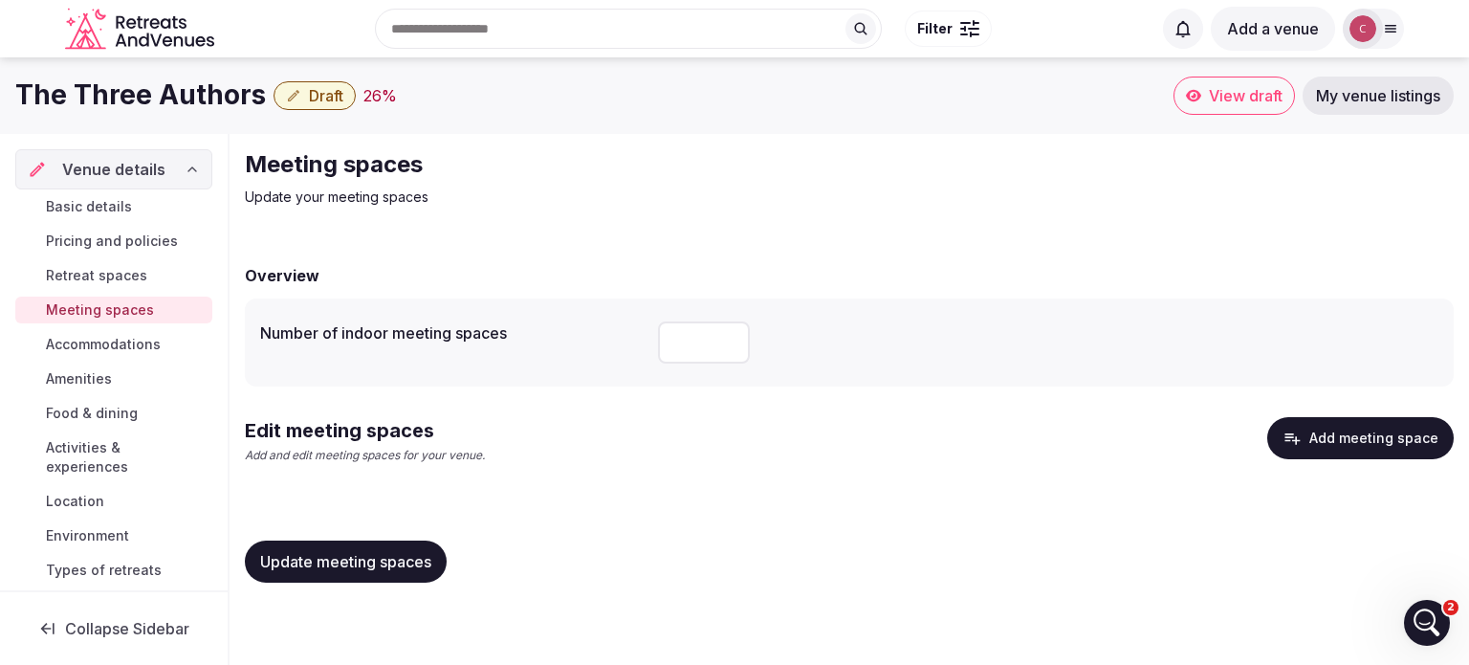
click at [1279, 462] on div "Edit meeting spaces Add and edit meeting spaces for your venue. Add meeting spa…" at bounding box center [849, 448] width 1209 height 62
drag, startPoint x: 99, startPoint y: 359, endPoint x: 116, endPoint y: 353, distance: 18.1
click at [103, 355] on div "Basic details Pricing and policies Retreat spaces Meeting spaces Accommodations…" at bounding box center [113, 405] width 197 height 432
click at [139, 349] on span "Accommodations" at bounding box center [103, 344] width 115 height 19
